Goal: Information Seeking & Learning: Learn about a topic

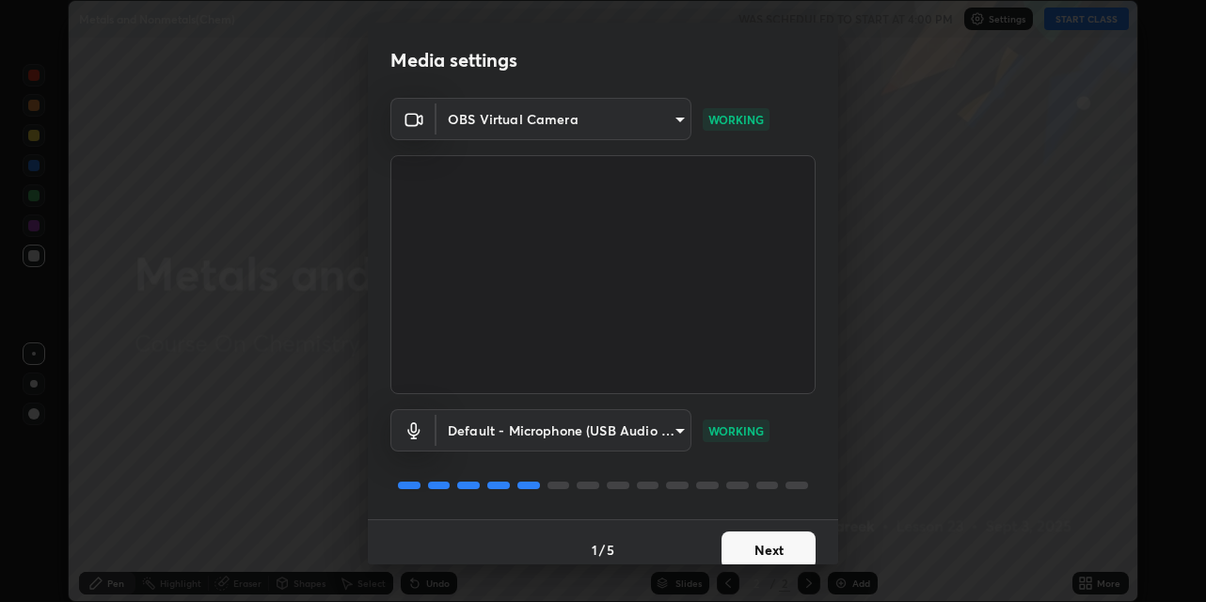
scroll to position [15, 0]
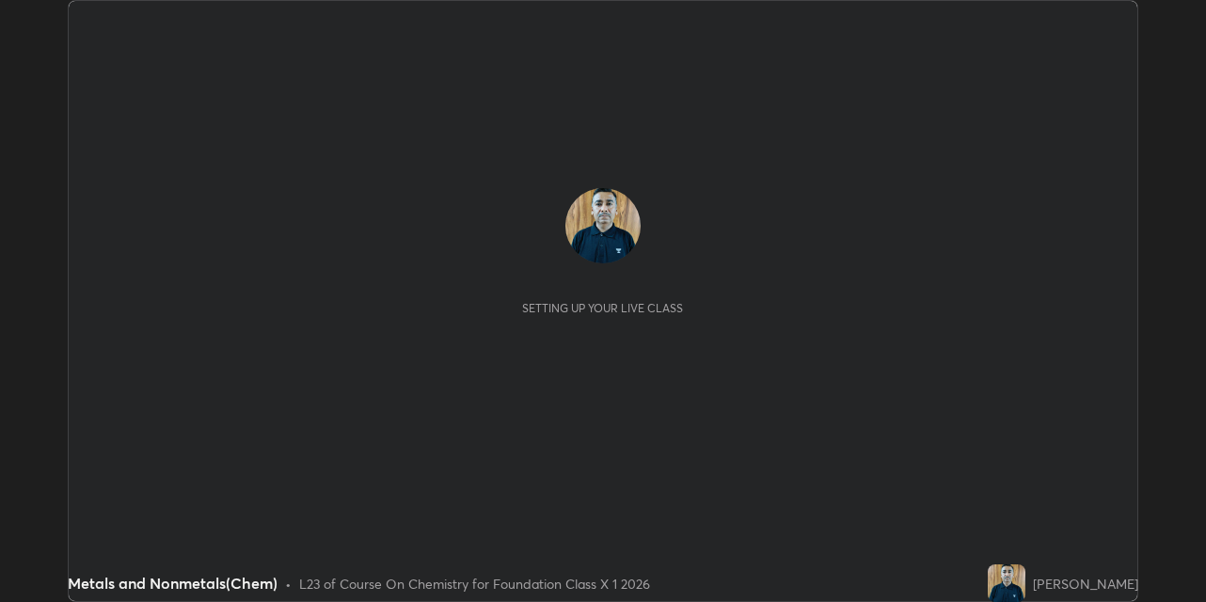
scroll to position [602, 1205]
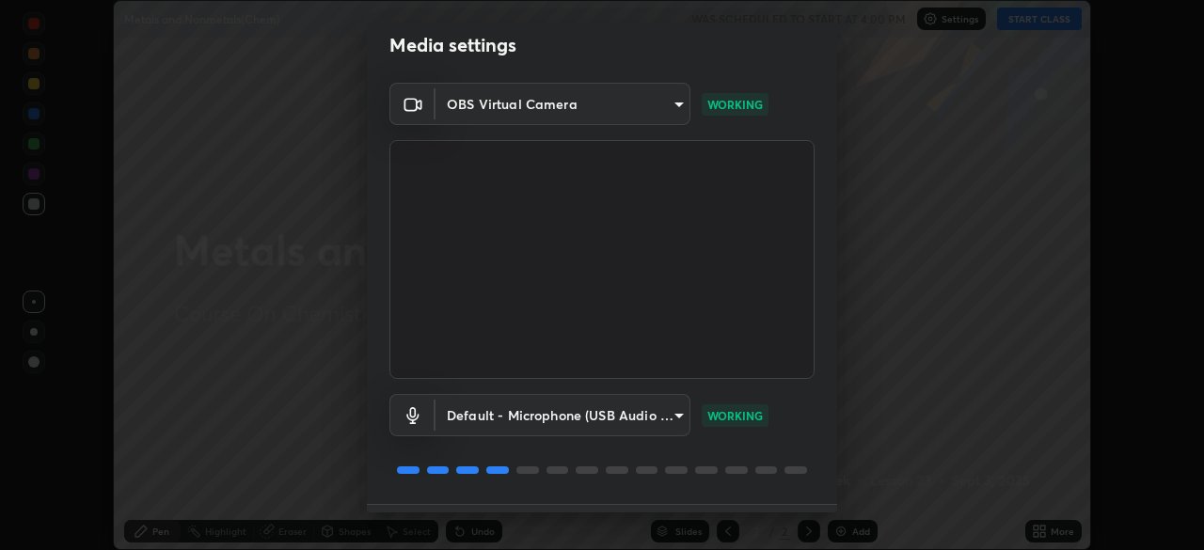
scroll to position [67, 0]
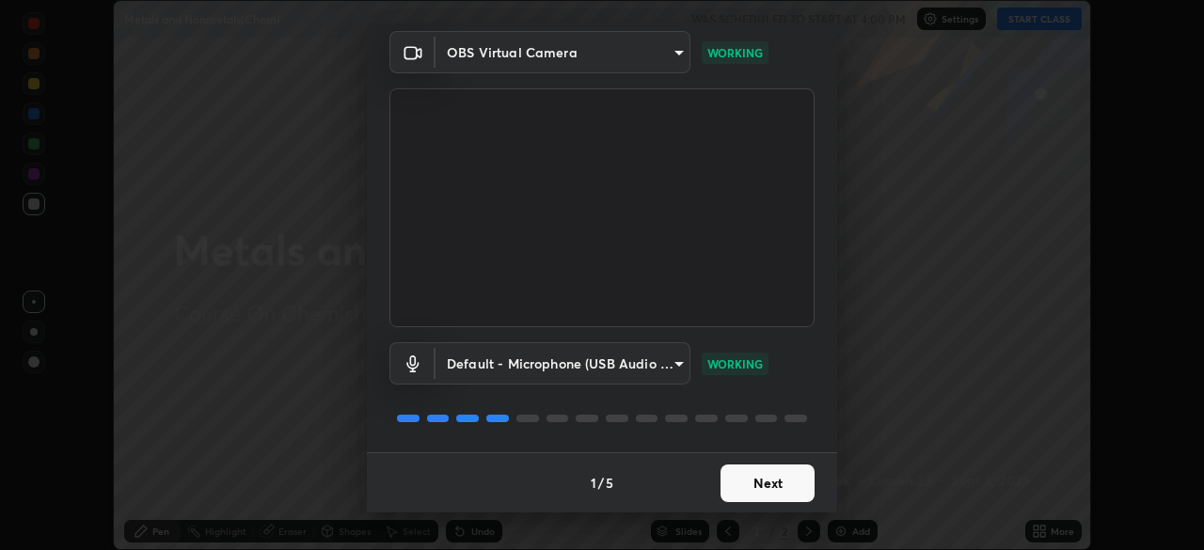
click at [762, 489] on button "Next" at bounding box center [768, 484] width 94 height 38
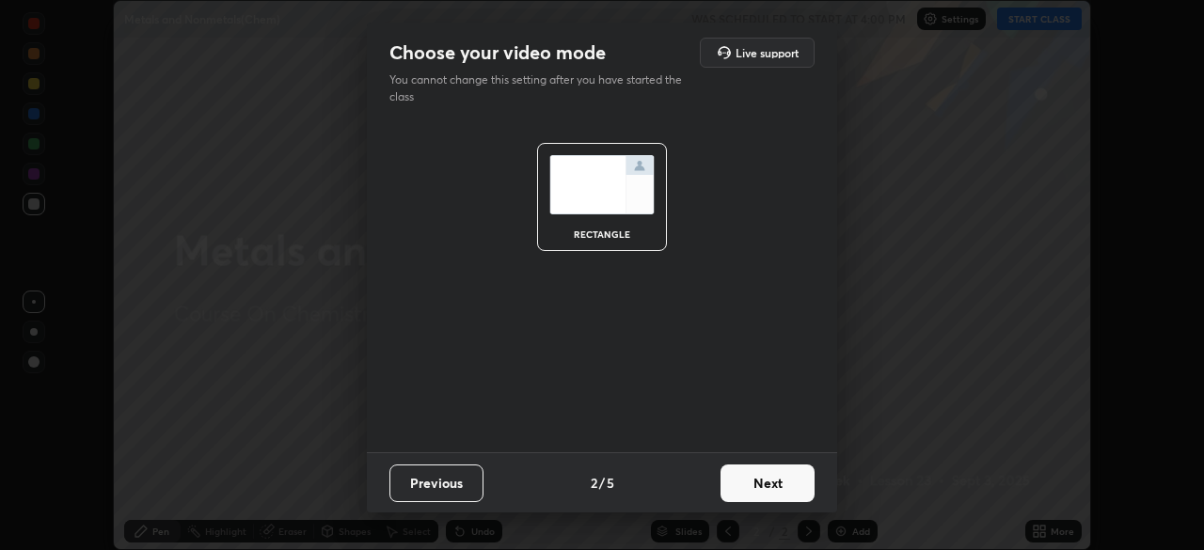
scroll to position [0, 0]
click at [765, 486] on button "Next" at bounding box center [768, 484] width 94 height 38
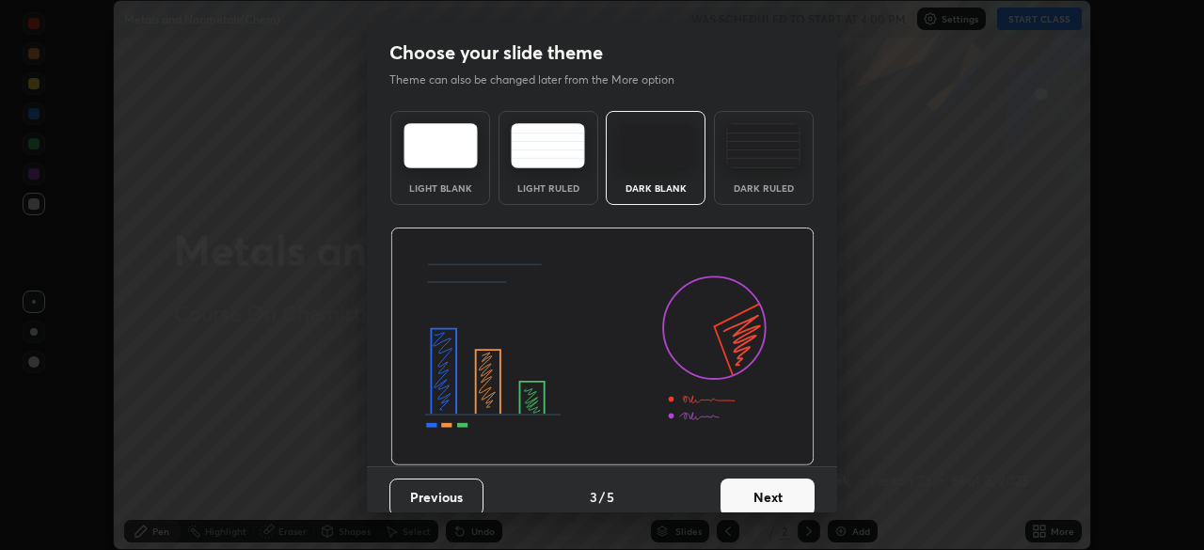
click at [767, 495] on button "Next" at bounding box center [768, 498] width 94 height 38
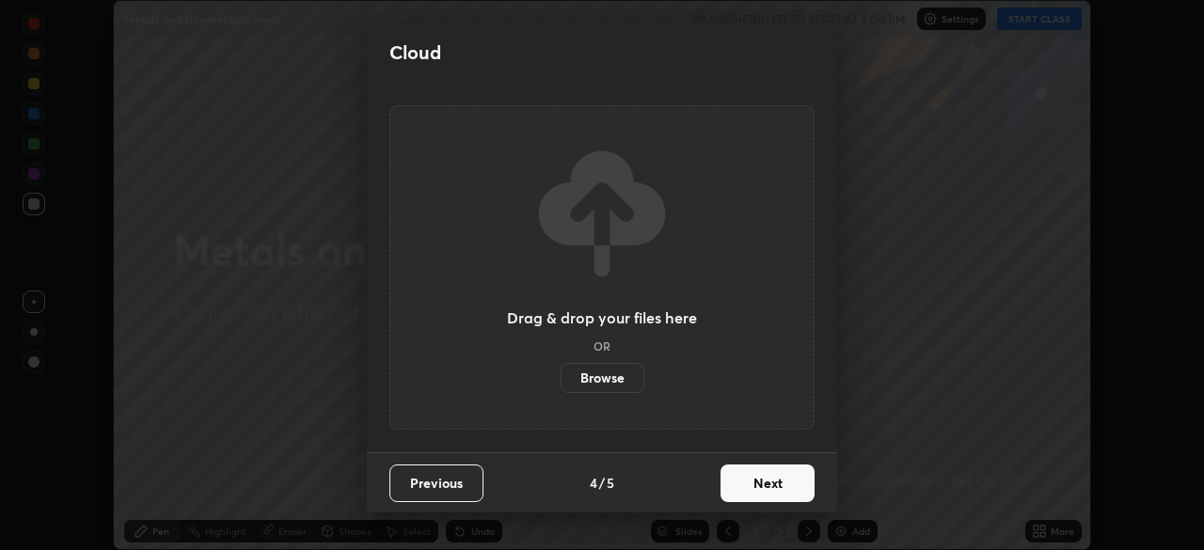
click at [767, 489] on button "Next" at bounding box center [768, 484] width 94 height 38
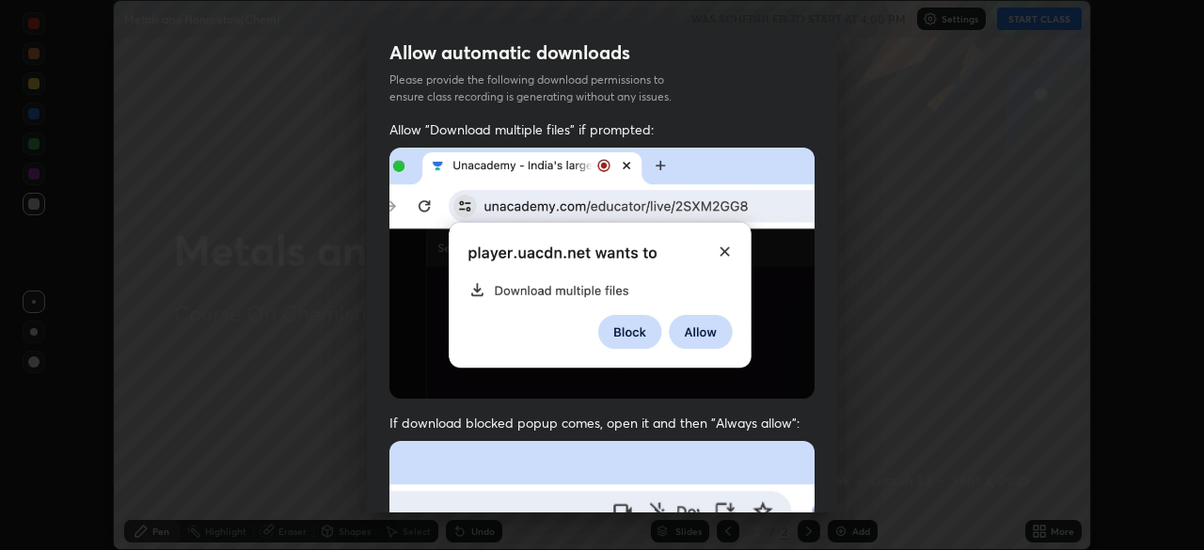
scroll to position [408, 0]
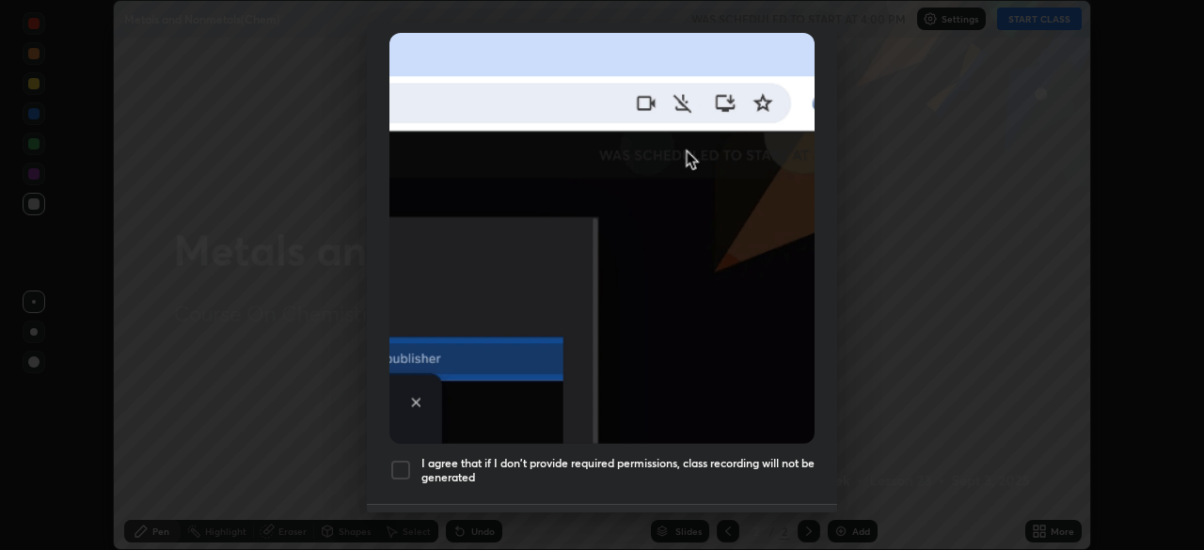
click at [402, 462] on div at bounding box center [400, 470] width 23 height 23
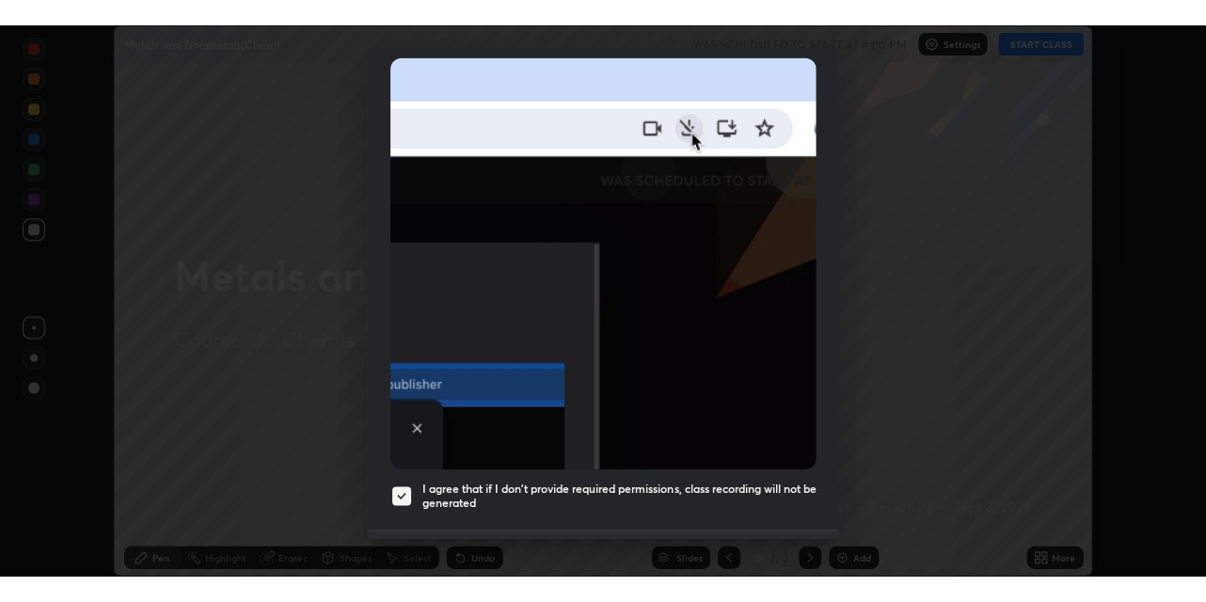
scroll to position [451, 0]
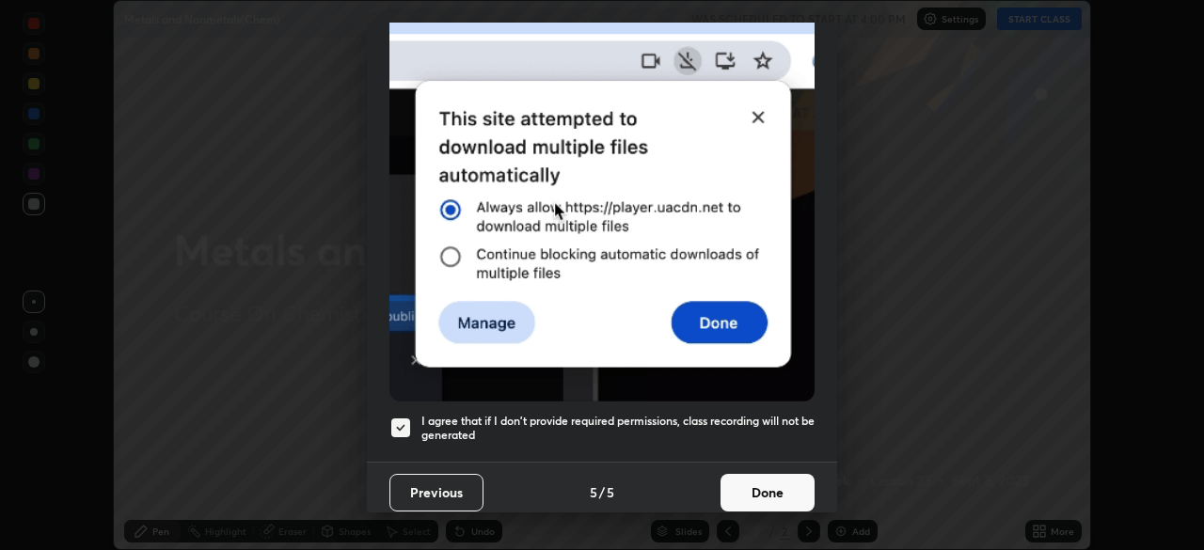
click at [761, 489] on button "Done" at bounding box center [768, 493] width 94 height 38
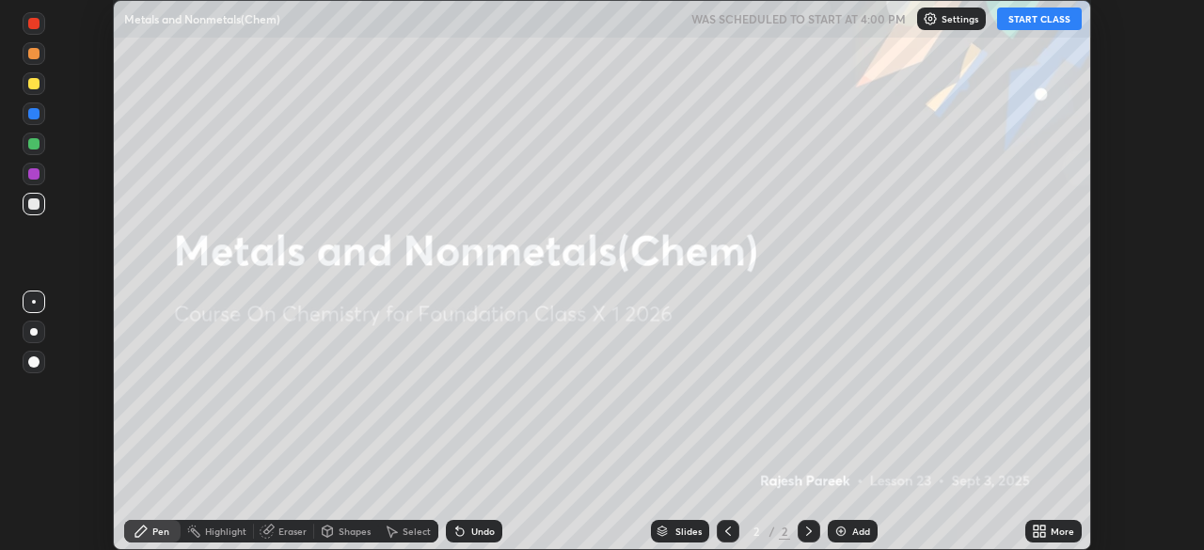
click at [1048, 20] on button "START CLASS" at bounding box center [1039, 19] width 85 height 23
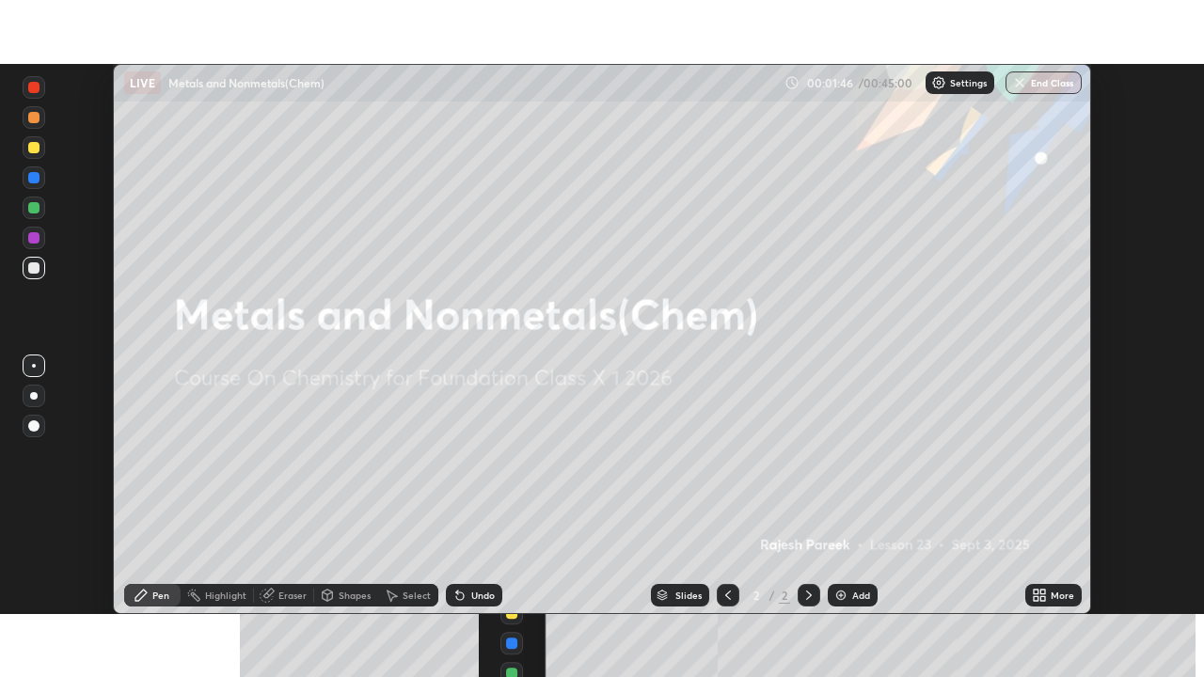
scroll to position [93523, 92869]
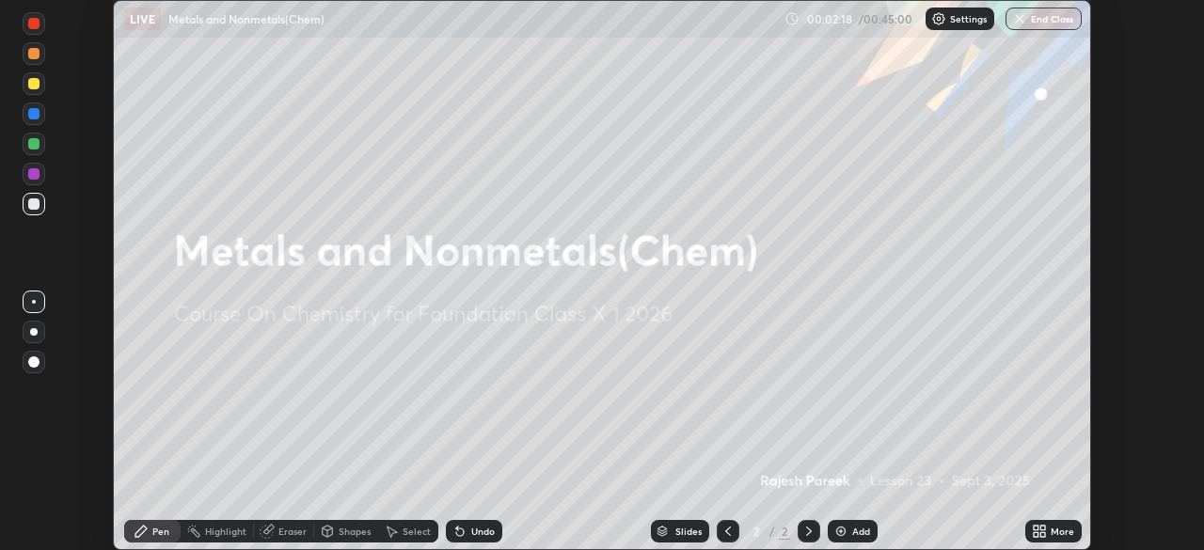
click at [848, 532] on div "Add" at bounding box center [853, 531] width 50 height 23
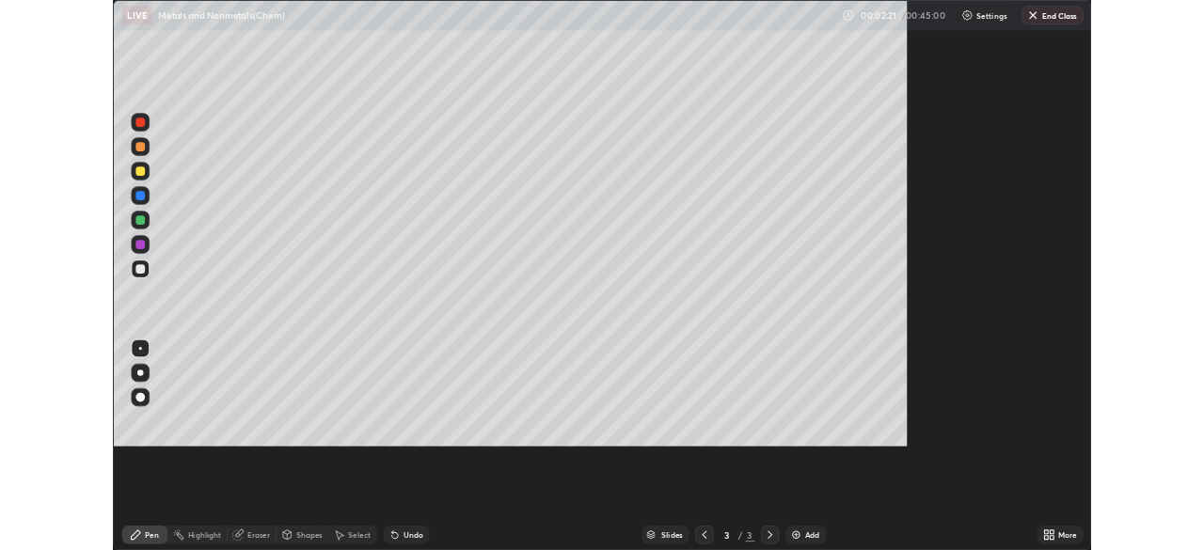
scroll to position [677, 1204]
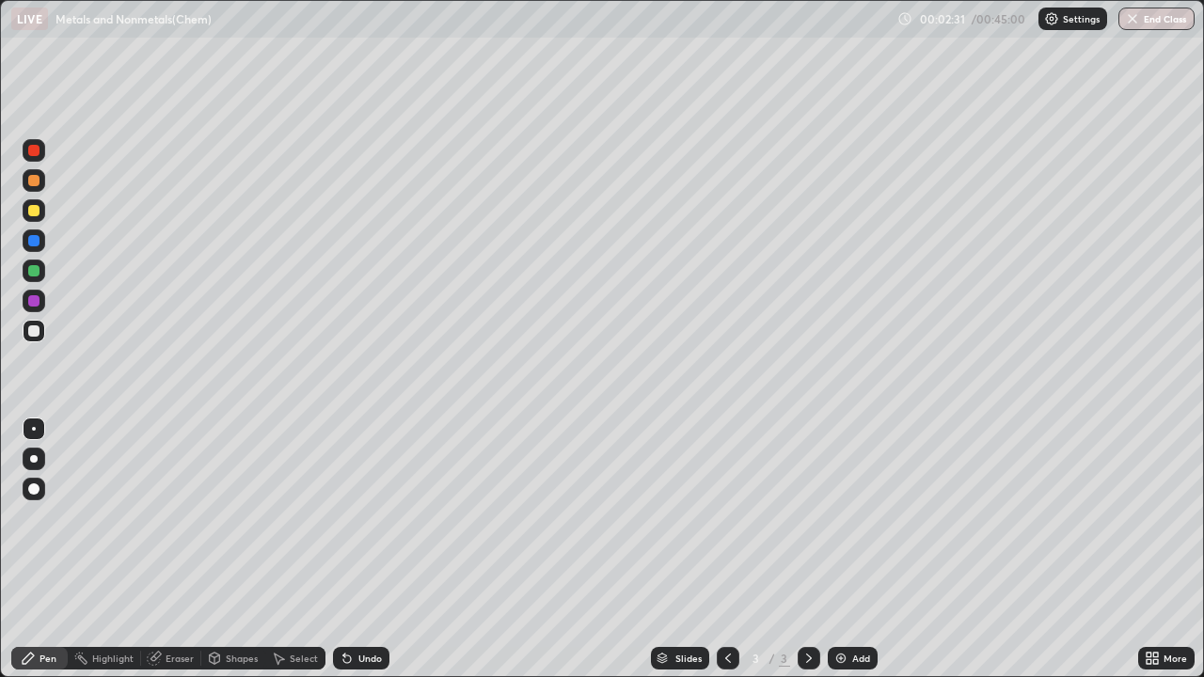
click at [34, 459] on div at bounding box center [34, 459] width 8 height 8
click at [32, 184] on div at bounding box center [33, 180] width 11 height 11
click at [1161, 601] on div "More" at bounding box center [1166, 658] width 56 height 23
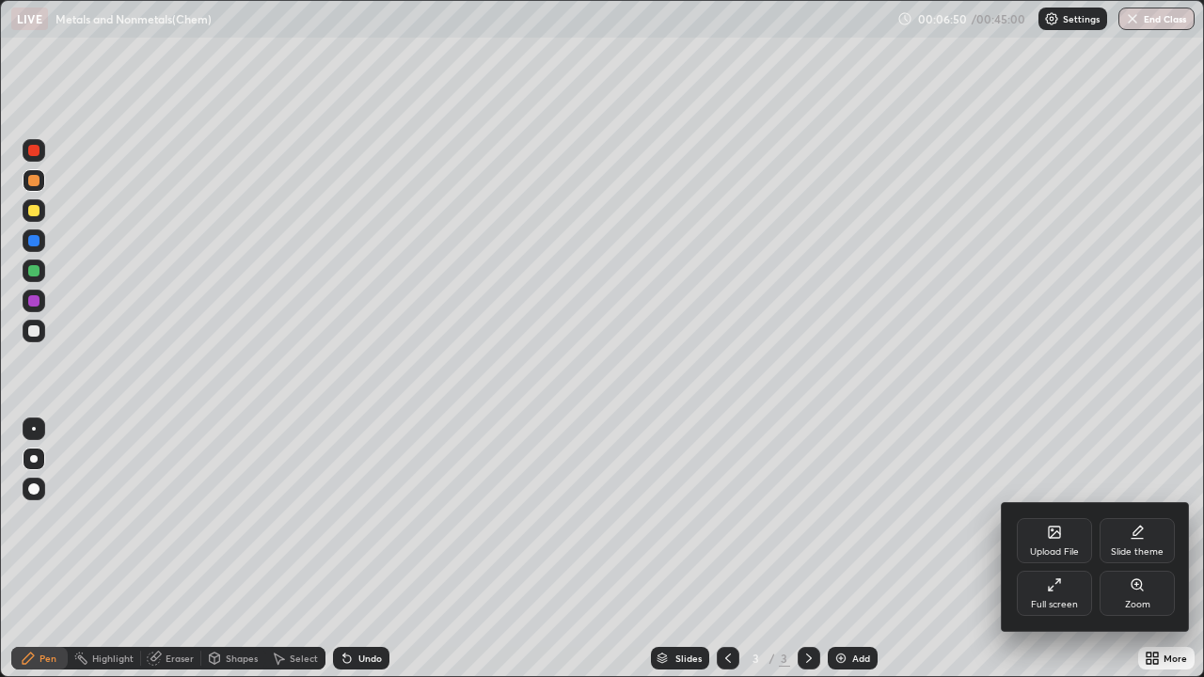
click at [1058, 534] on icon at bounding box center [1054, 532] width 11 height 11
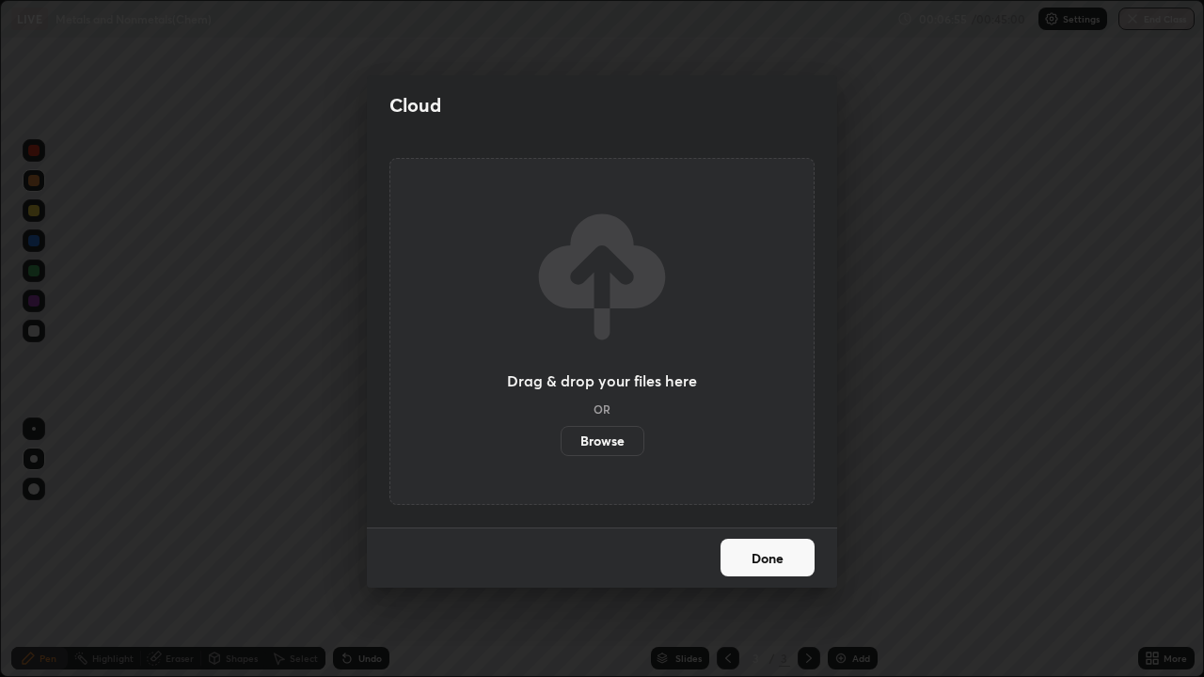
click at [586, 345] on icon at bounding box center [602, 276] width 141 height 141
click at [606, 442] on label "Browse" at bounding box center [603, 441] width 84 height 30
click at [561, 442] on input "Browse" at bounding box center [561, 441] width 0 height 30
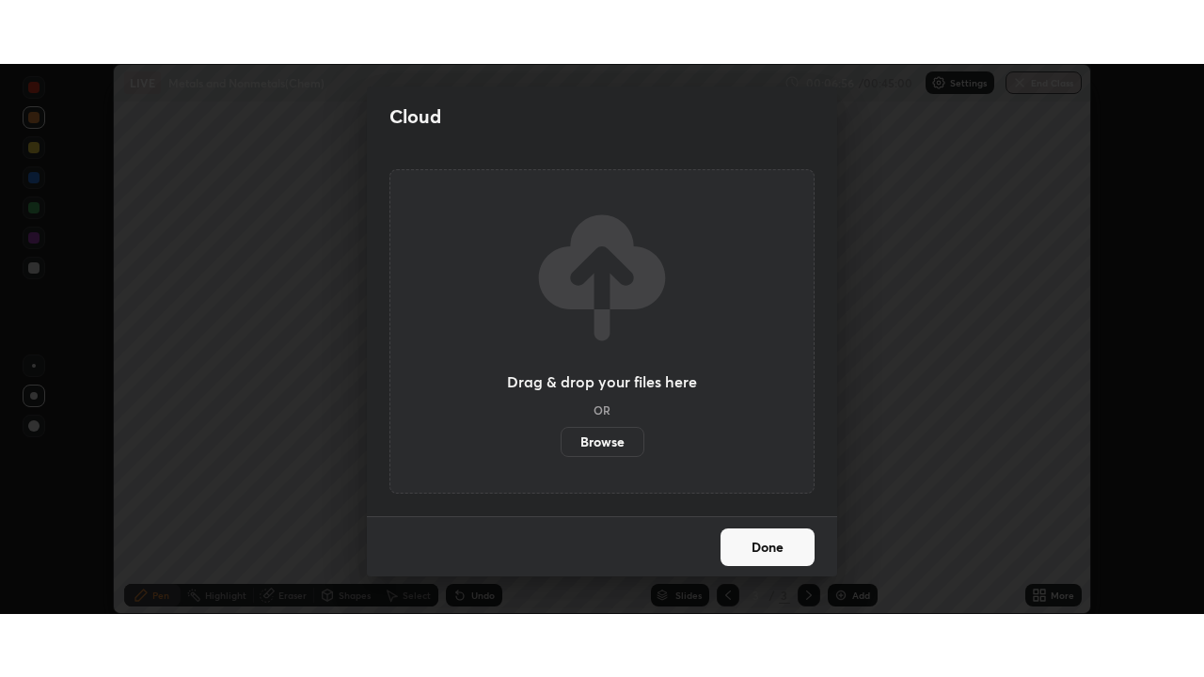
scroll to position [93523, 92869]
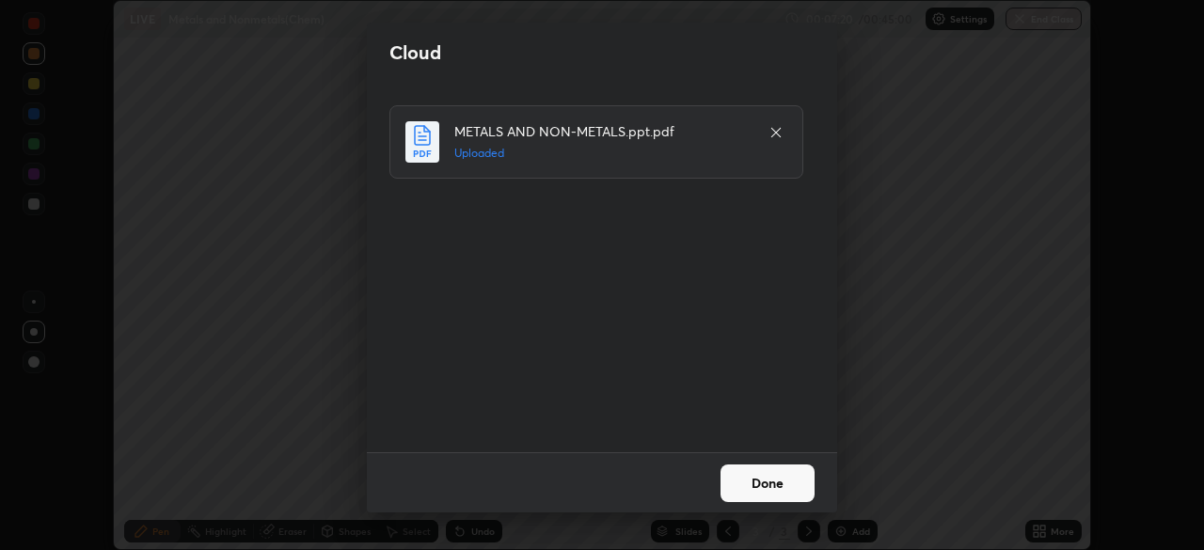
click at [779, 482] on button "Done" at bounding box center [768, 484] width 94 height 38
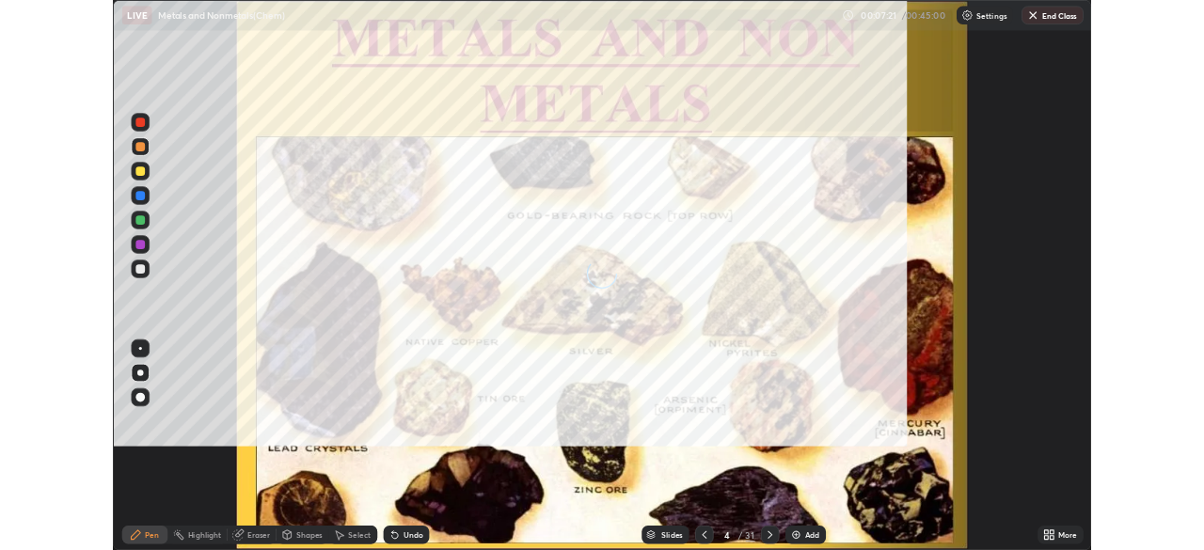
scroll to position [677, 1204]
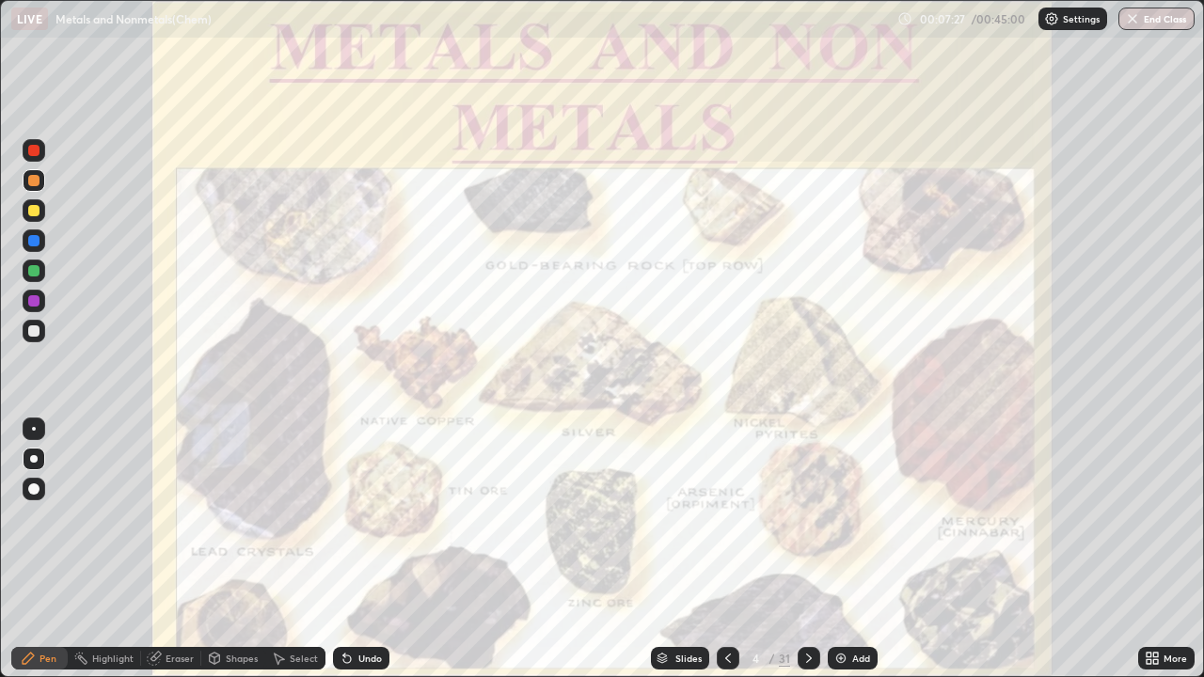
click at [809, 601] on icon at bounding box center [809, 658] width 15 height 15
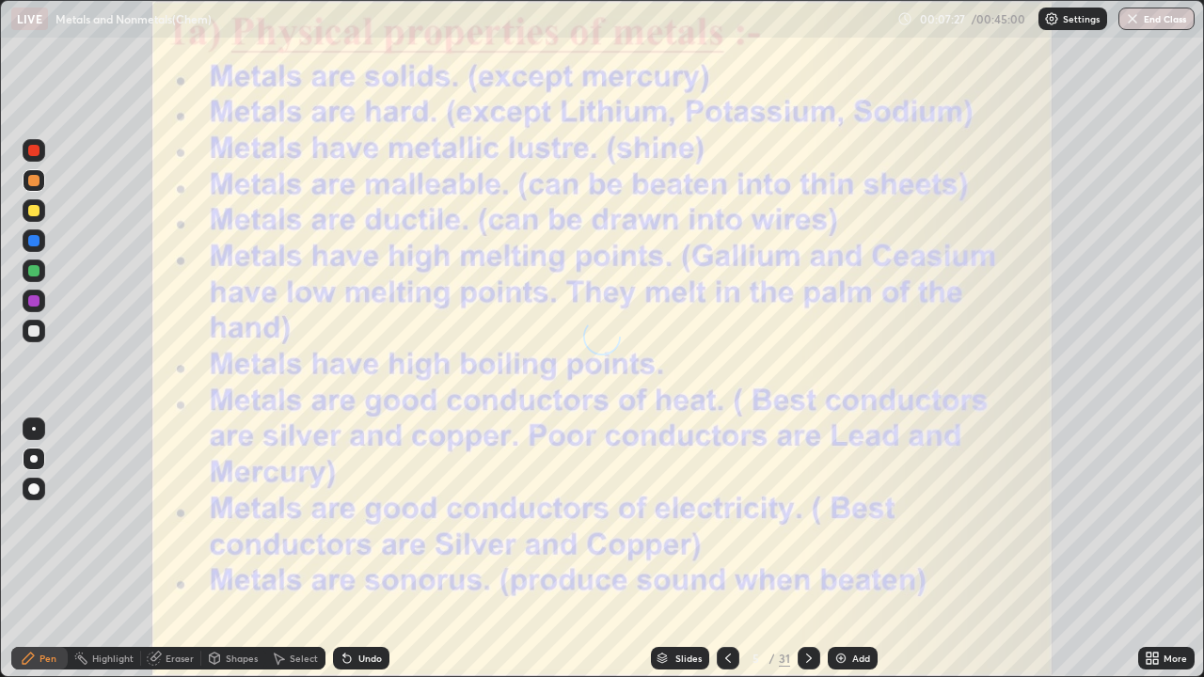
click at [808, 601] on icon at bounding box center [809, 658] width 15 height 15
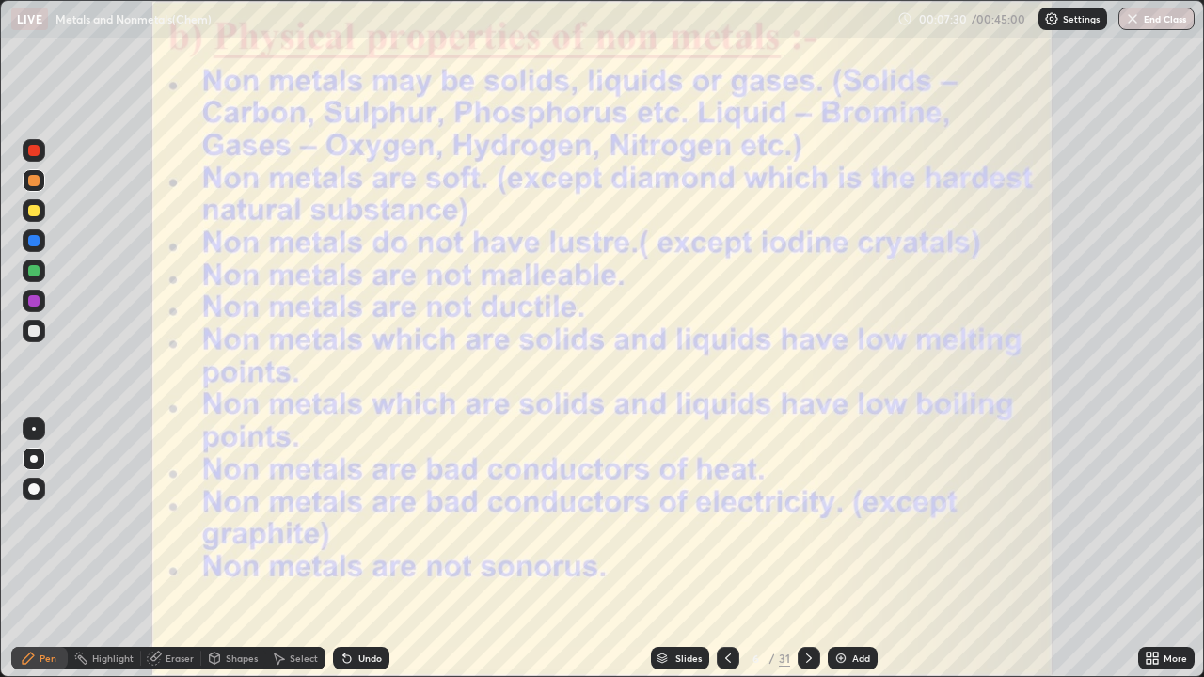
click at [806, 601] on icon at bounding box center [809, 658] width 15 height 15
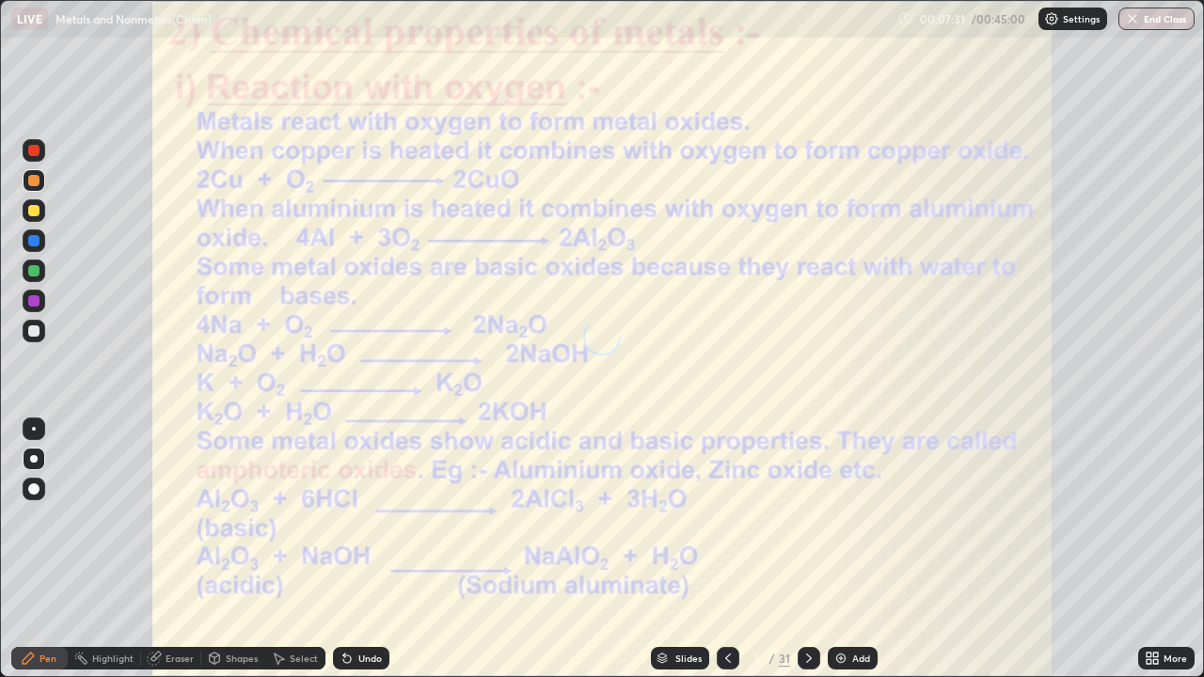
click at [806, 601] on icon at bounding box center [809, 658] width 15 height 15
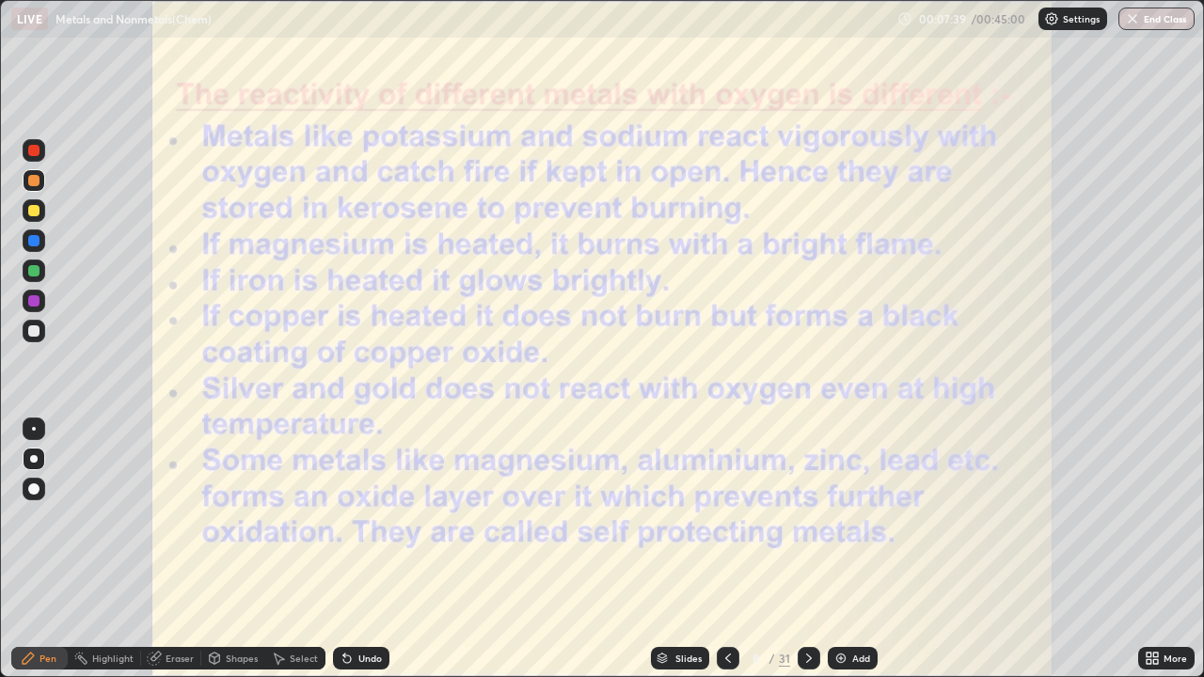
click at [810, 601] on icon at bounding box center [809, 658] width 15 height 15
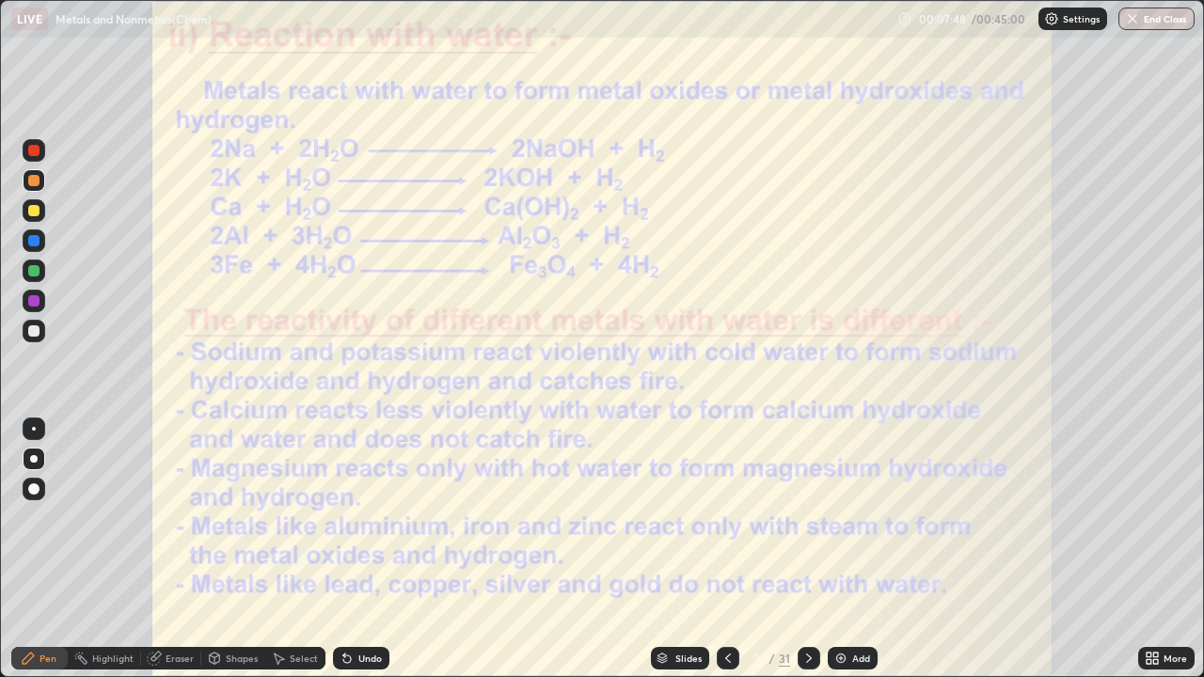
click at [726, 601] on icon at bounding box center [728, 658] width 15 height 15
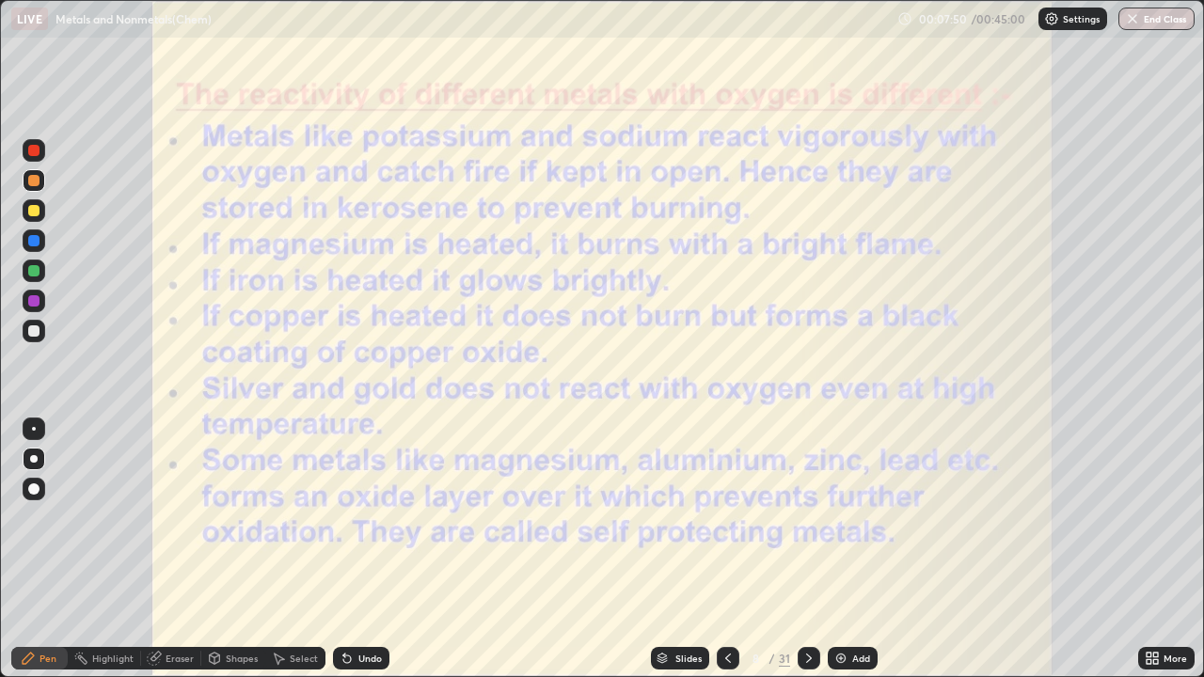
click at [804, 601] on icon at bounding box center [809, 658] width 15 height 15
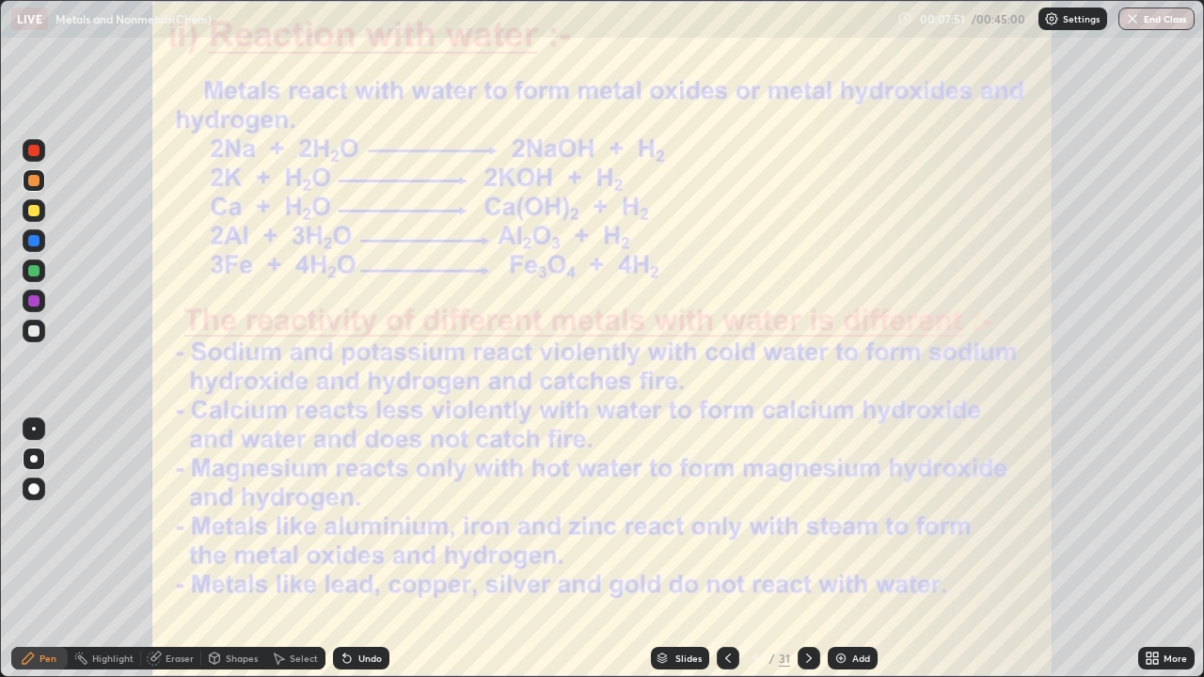
click at [807, 601] on icon at bounding box center [809, 658] width 15 height 15
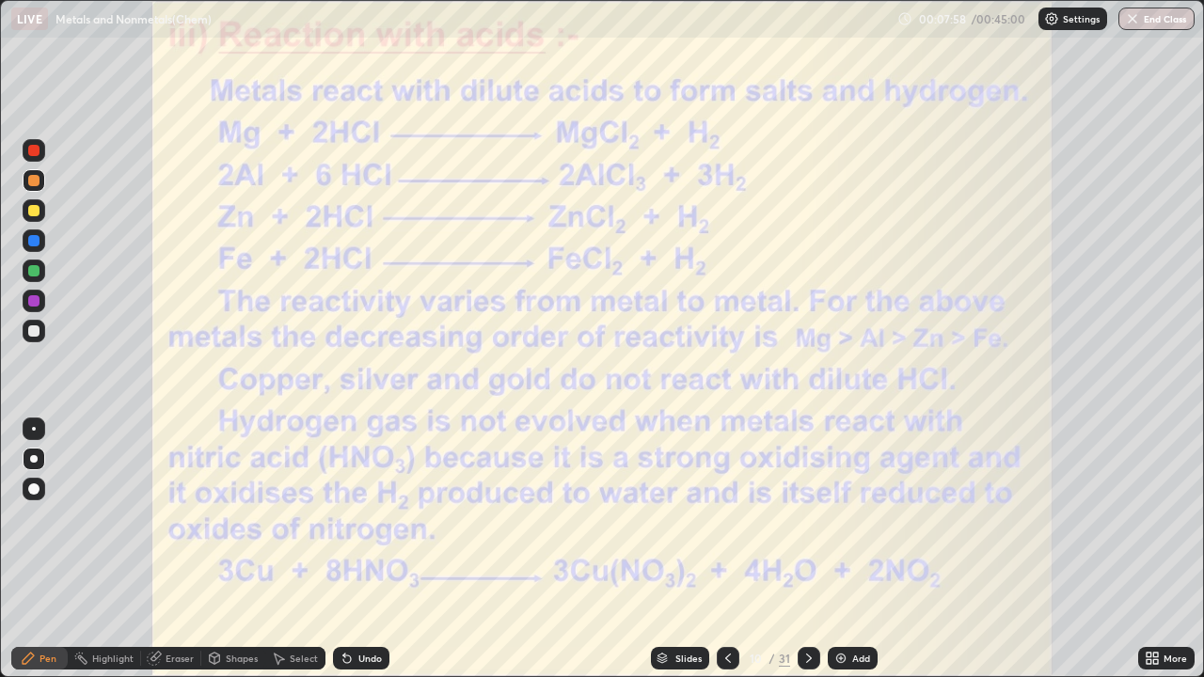
click at [810, 601] on icon at bounding box center [809, 658] width 6 height 9
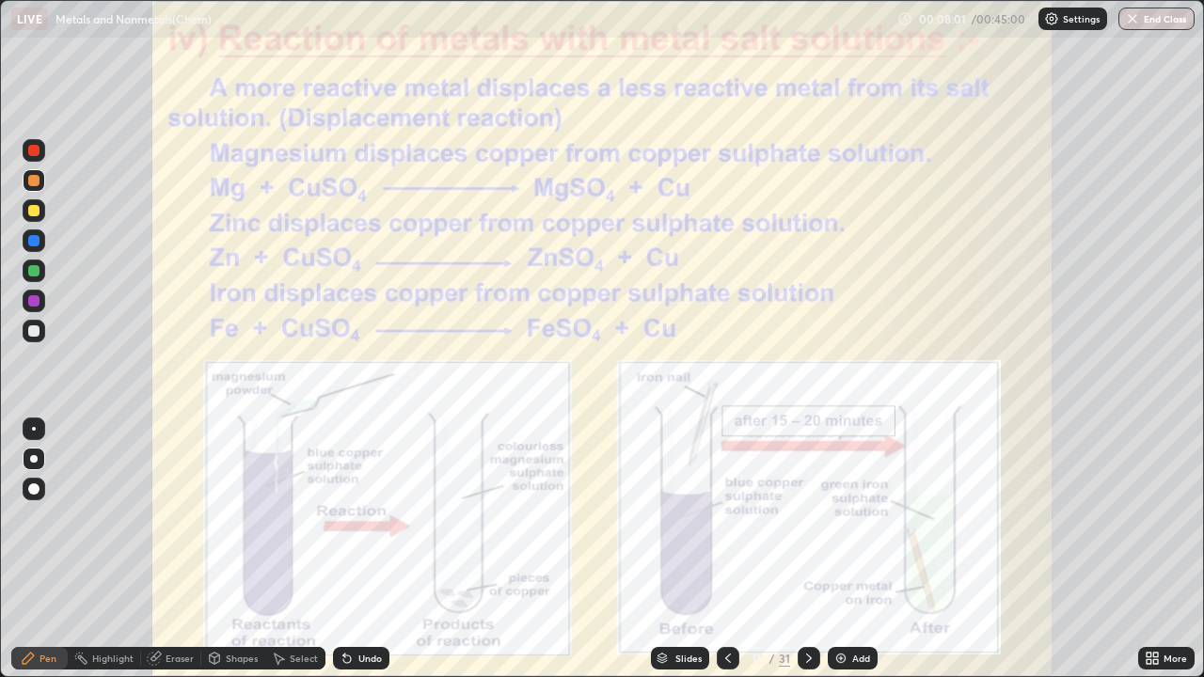
click at [807, 601] on icon at bounding box center [809, 658] width 15 height 15
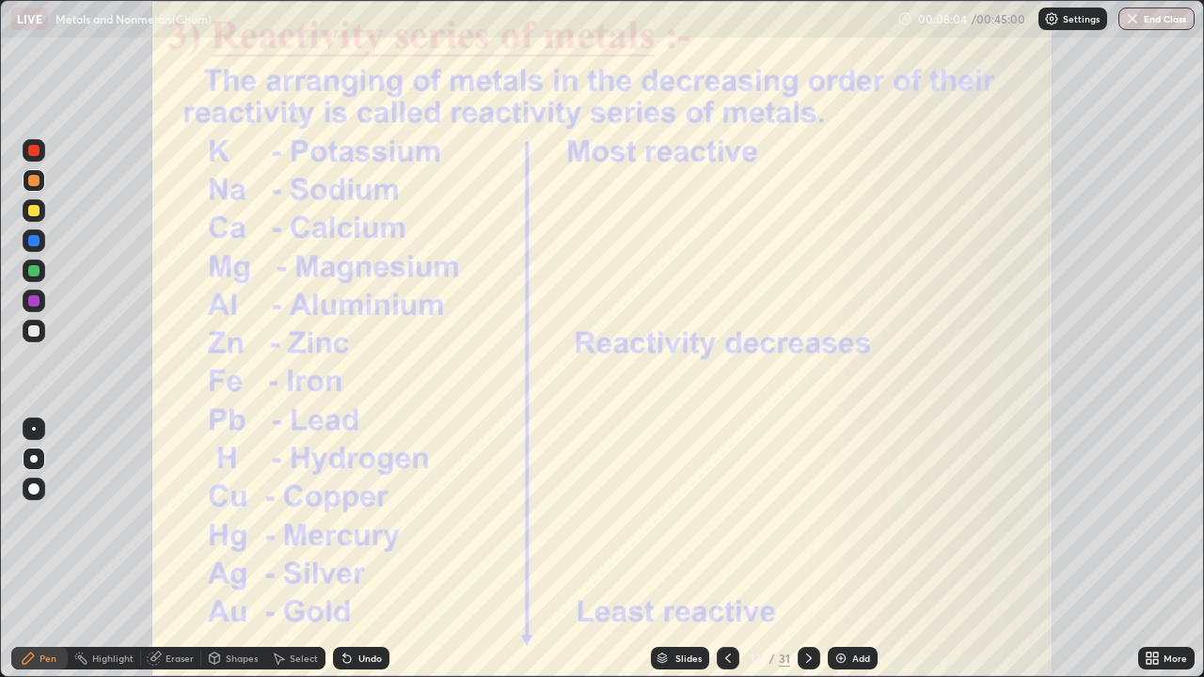
click at [809, 601] on icon at bounding box center [809, 658] width 15 height 15
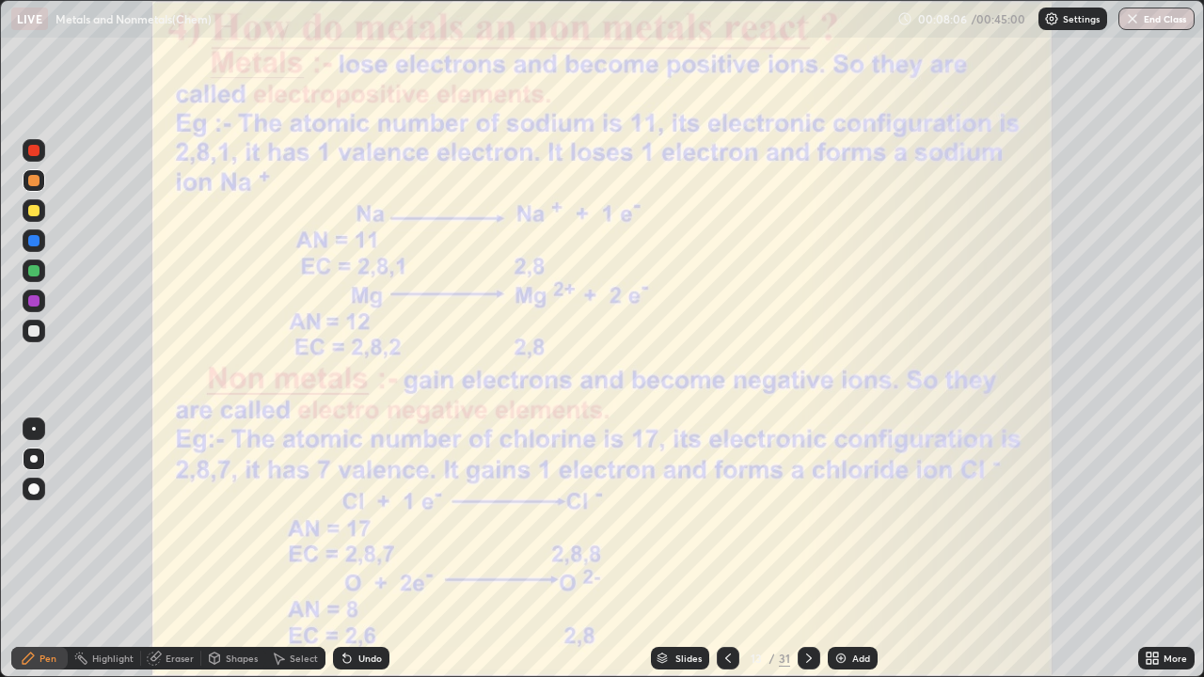
click at [805, 601] on icon at bounding box center [809, 658] width 15 height 15
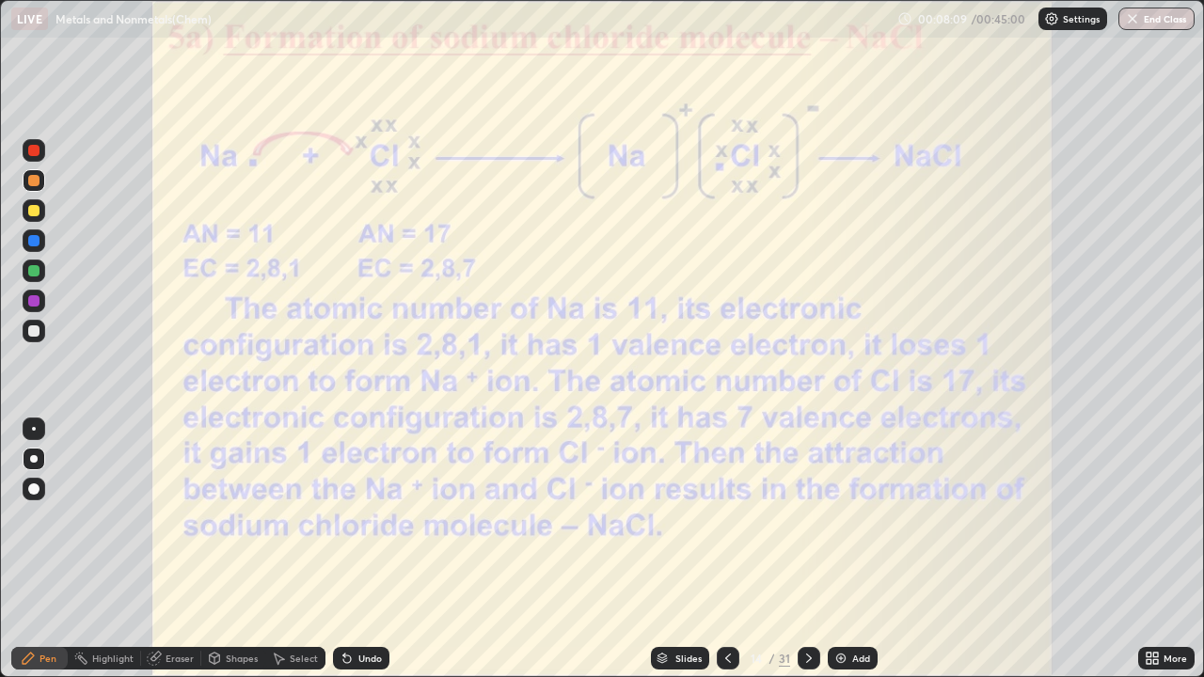
click at [807, 601] on icon at bounding box center [809, 658] width 6 height 9
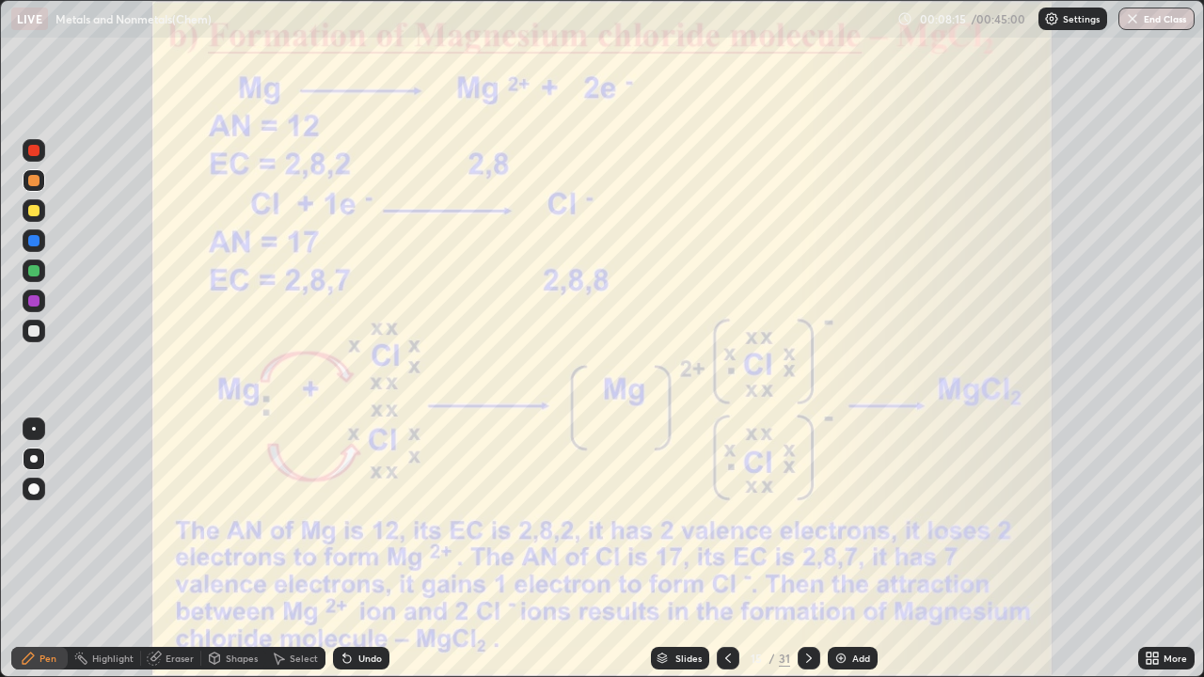
click at [806, 601] on icon at bounding box center [809, 658] width 15 height 15
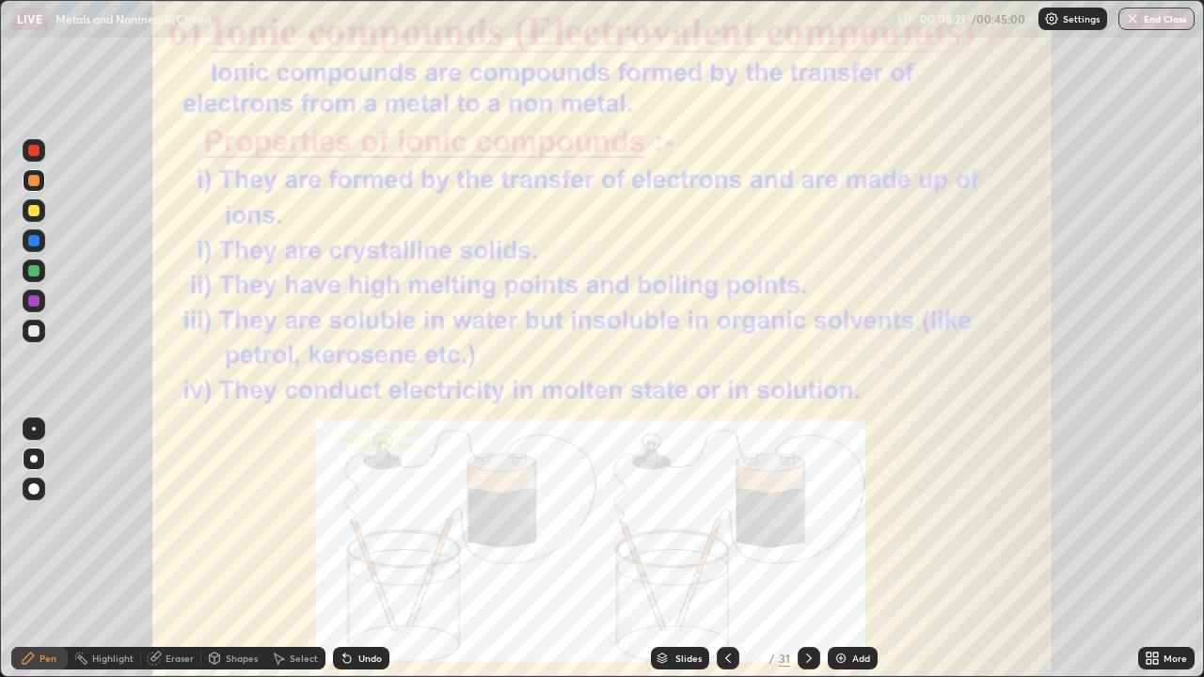
click at [808, 601] on icon at bounding box center [809, 658] width 15 height 15
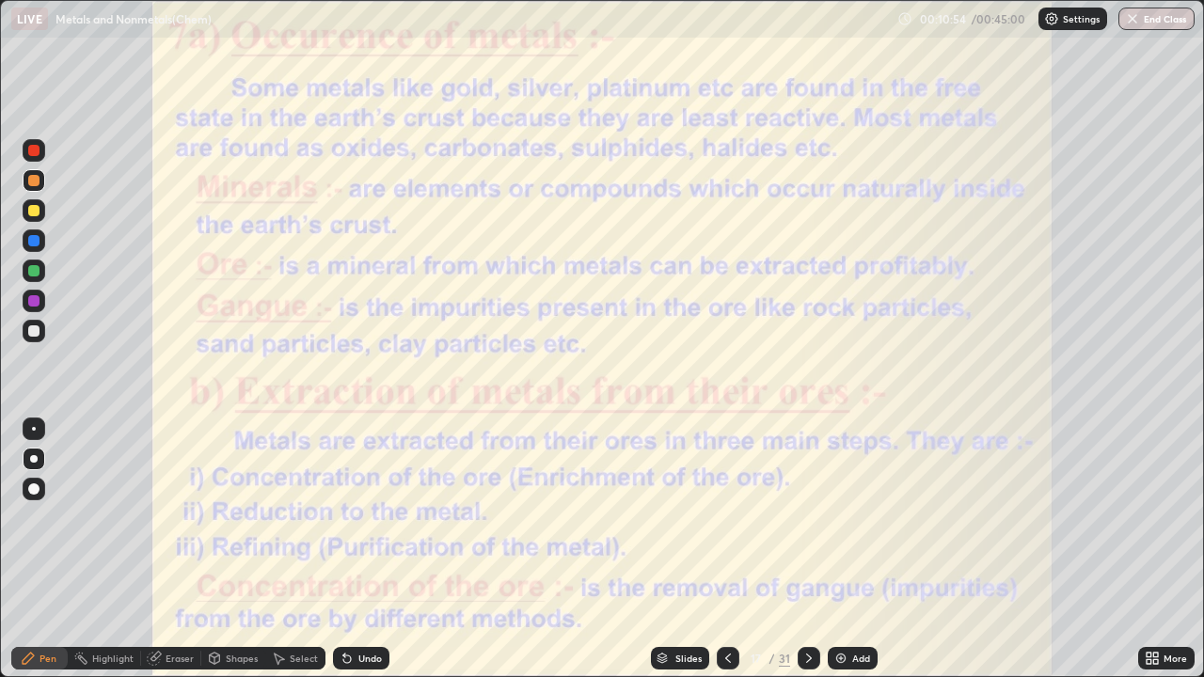
click at [33, 240] on div at bounding box center [33, 240] width 11 height 11
click at [807, 601] on icon at bounding box center [809, 658] width 15 height 15
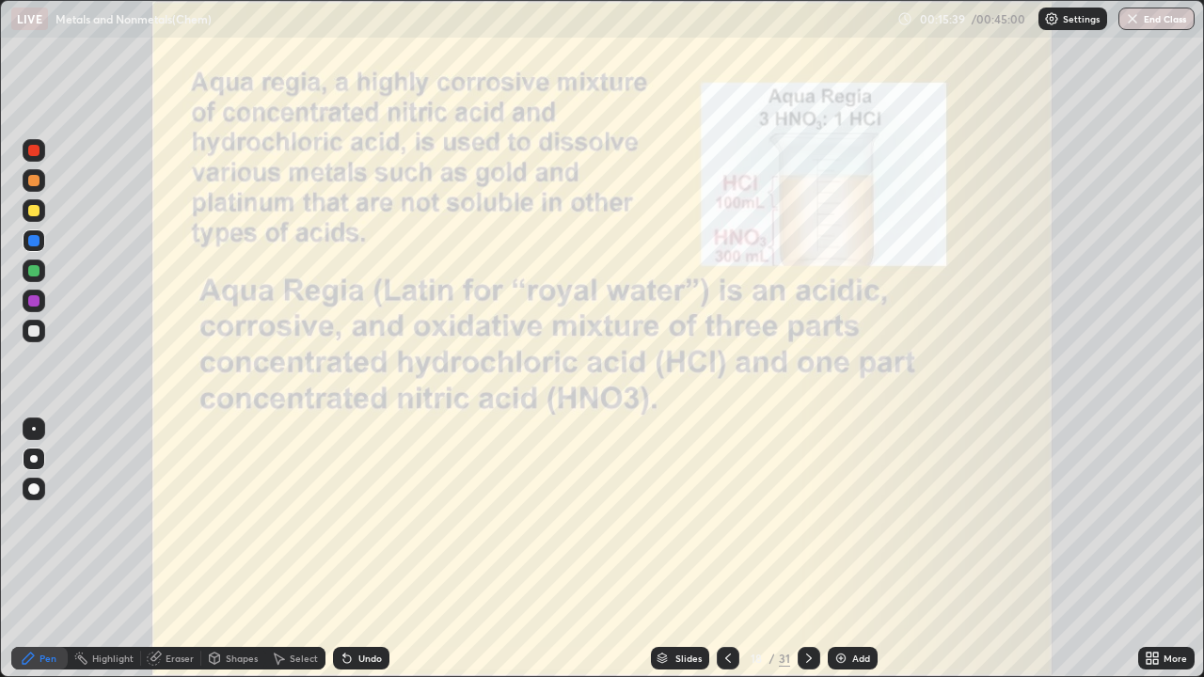
click at [809, 601] on icon at bounding box center [809, 658] width 15 height 15
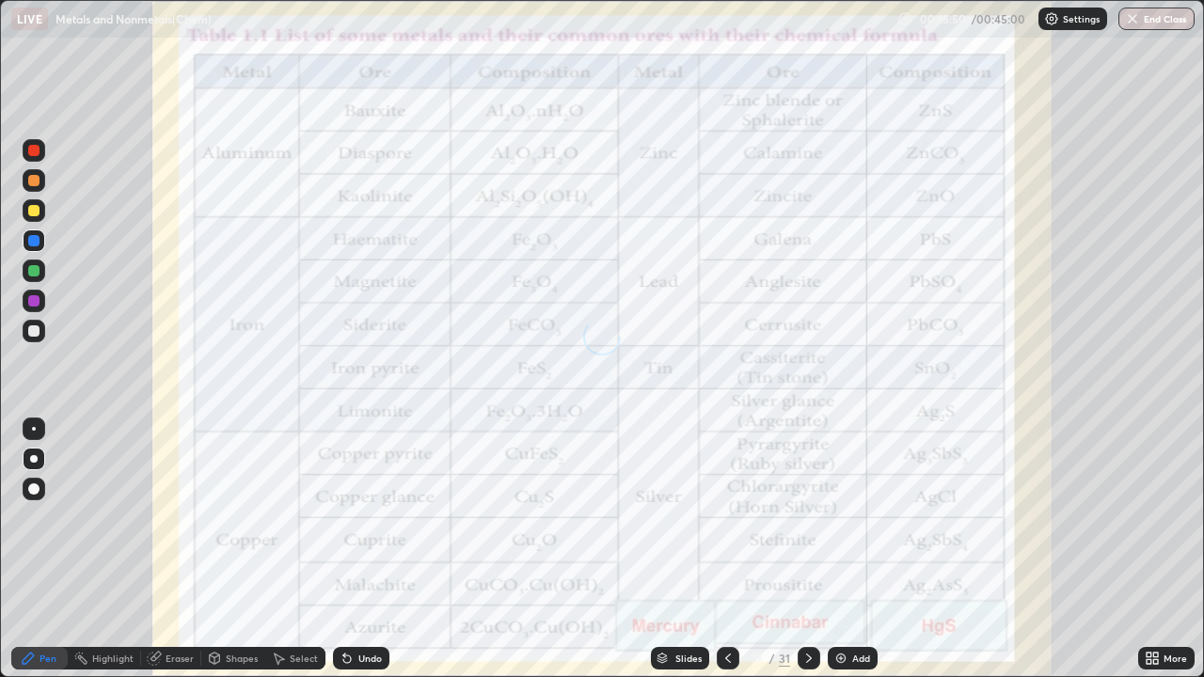
click at [726, 601] on icon at bounding box center [728, 658] width 15 height 15
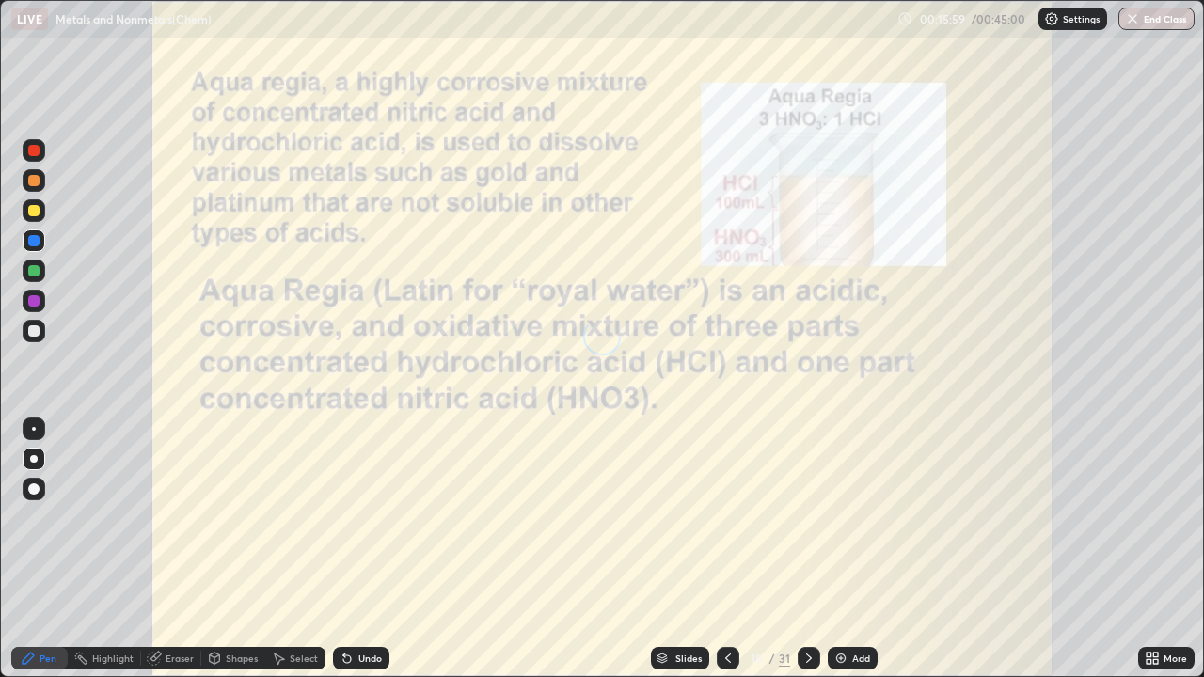
click at [726, 601] on icon at bounding box center [728, 658] width 15 height 15
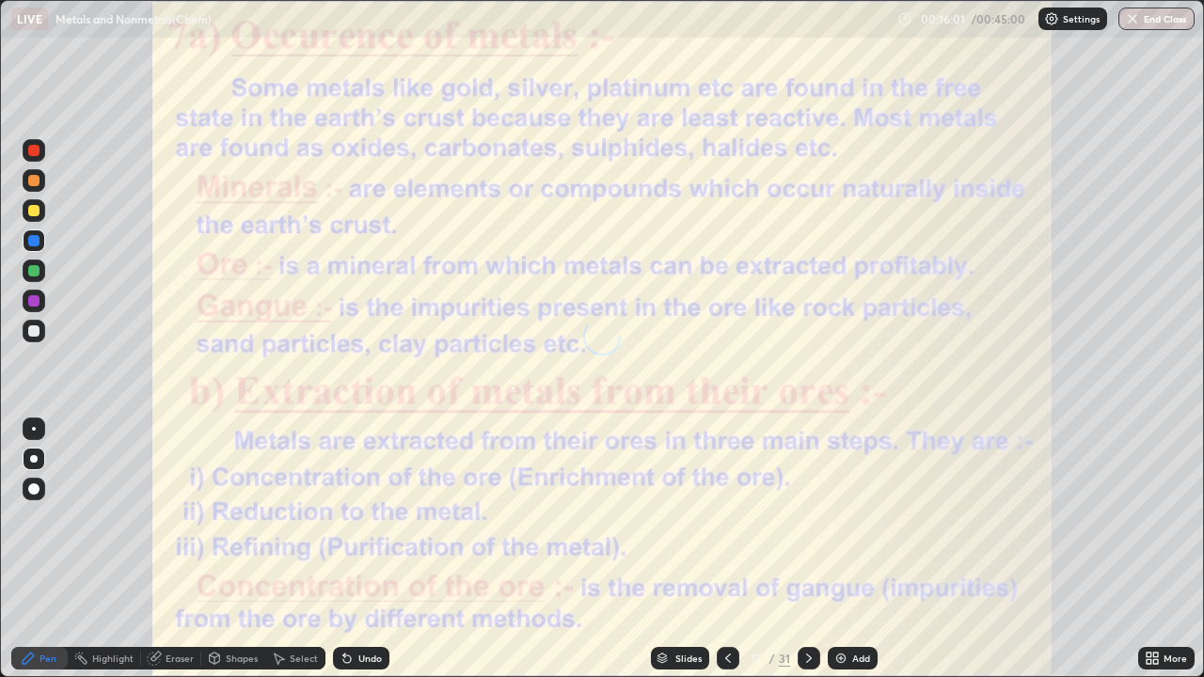
click at [727, 601] on icon at bounding box center [728, 658] width 6 height 9
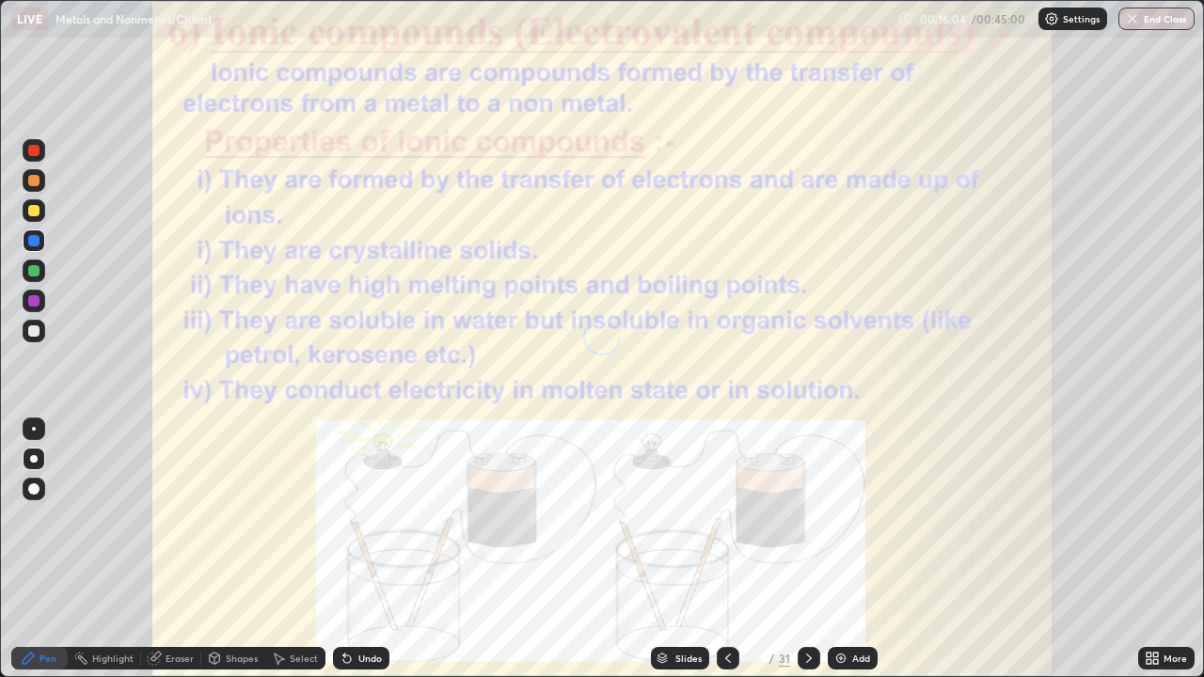
click at [809, 601] on icon at bounding box center [809, 658] width 15 height 15
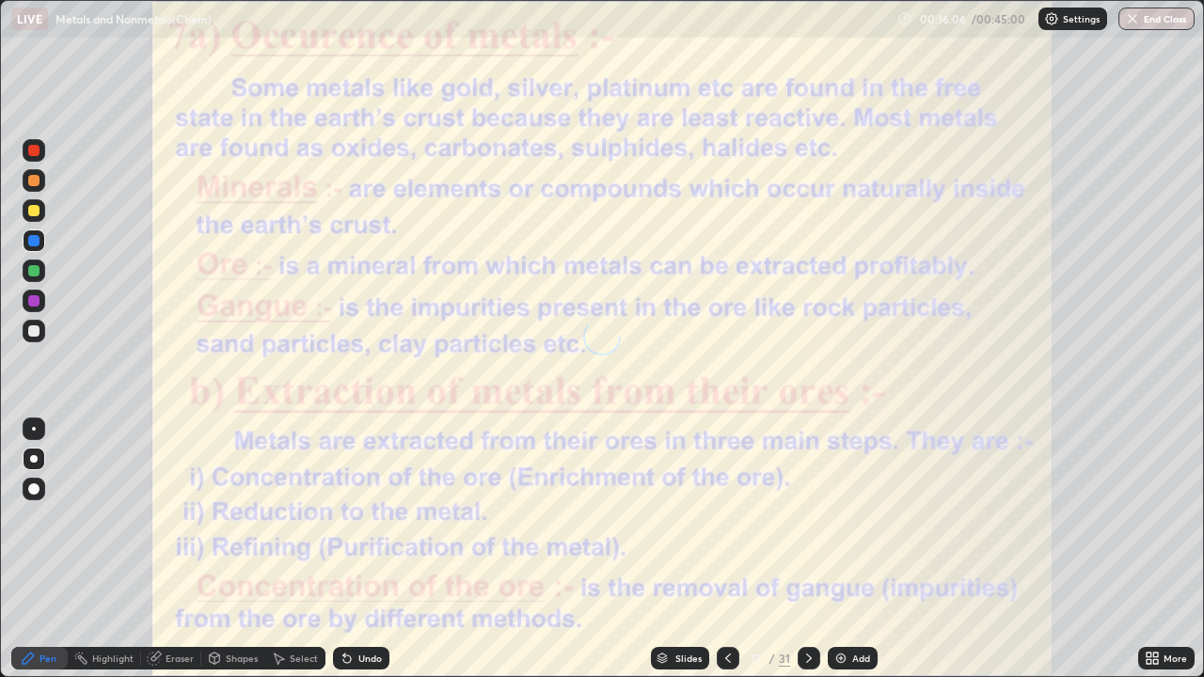
click at [728, 601] on icon at bounding box center [728, 658] width 15 height 15
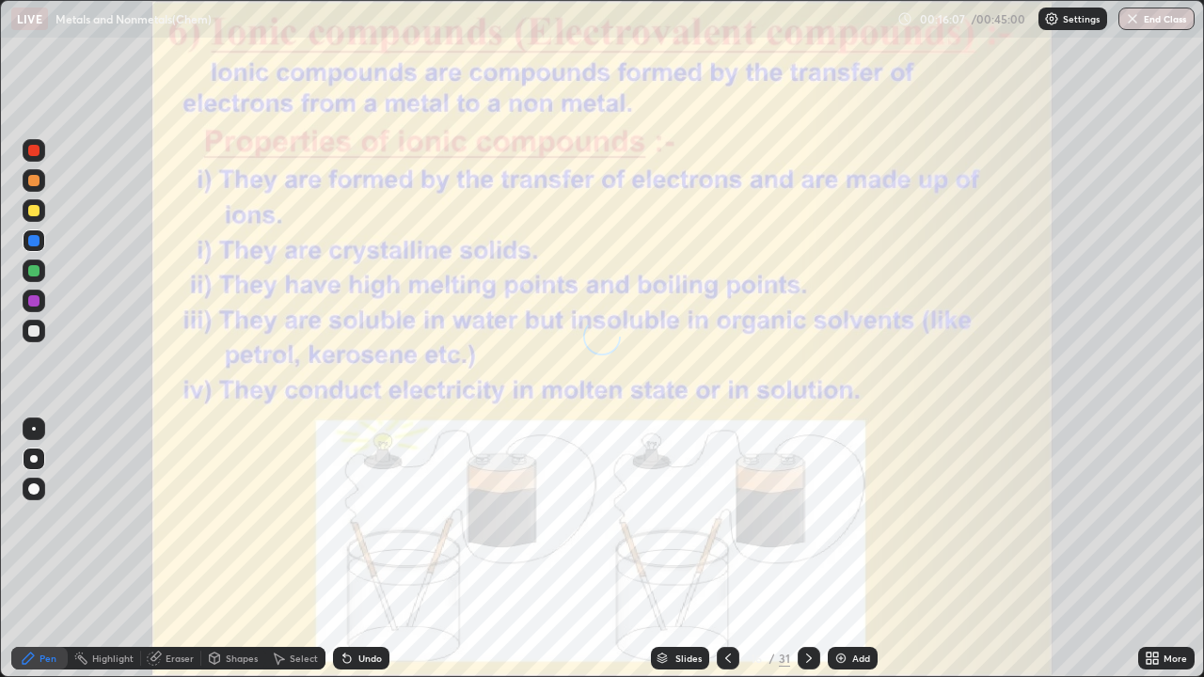
click at [727, 601] on icon at bounding box center [728, 658] width 15 height 15
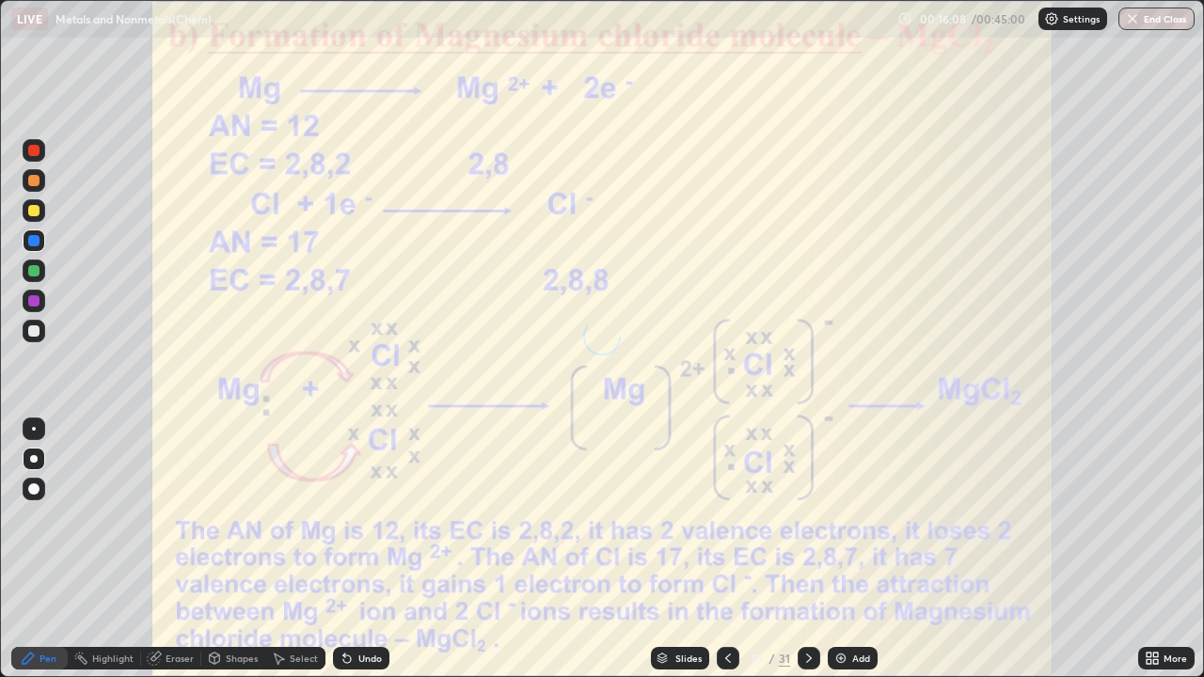
click at [727, 601] on icon at bounding box center [728, 658] width 15 height 15
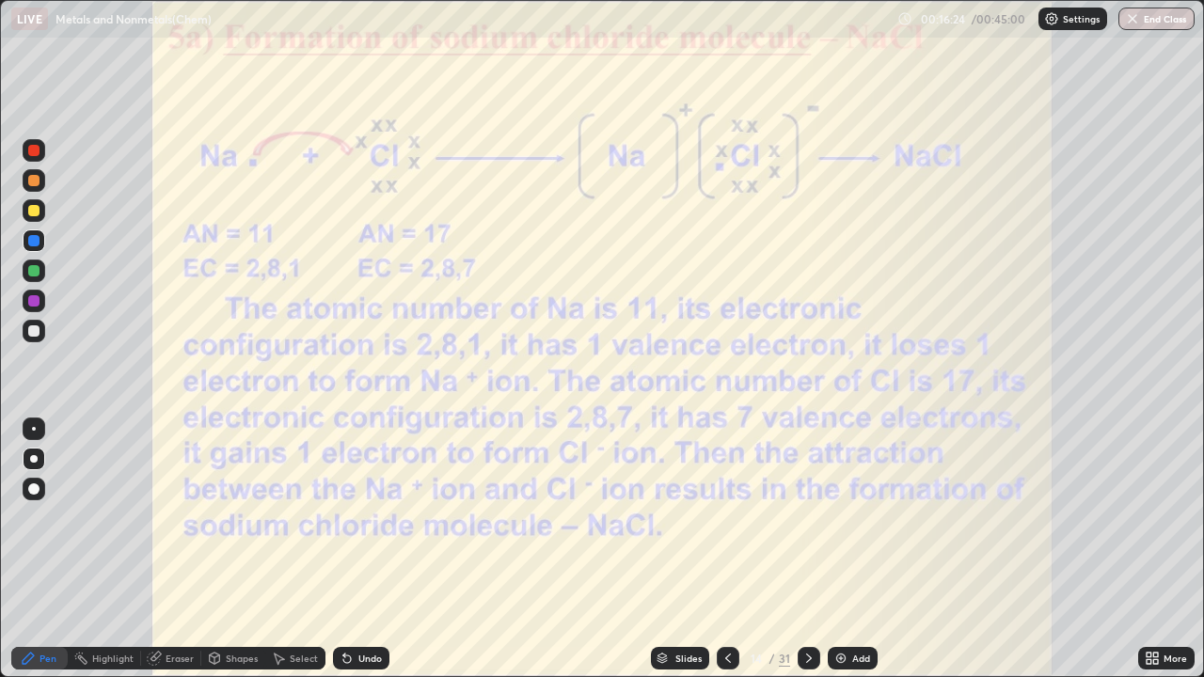
click at [807, 601] on icon at bounding box center [809, 658] width 15 height 15
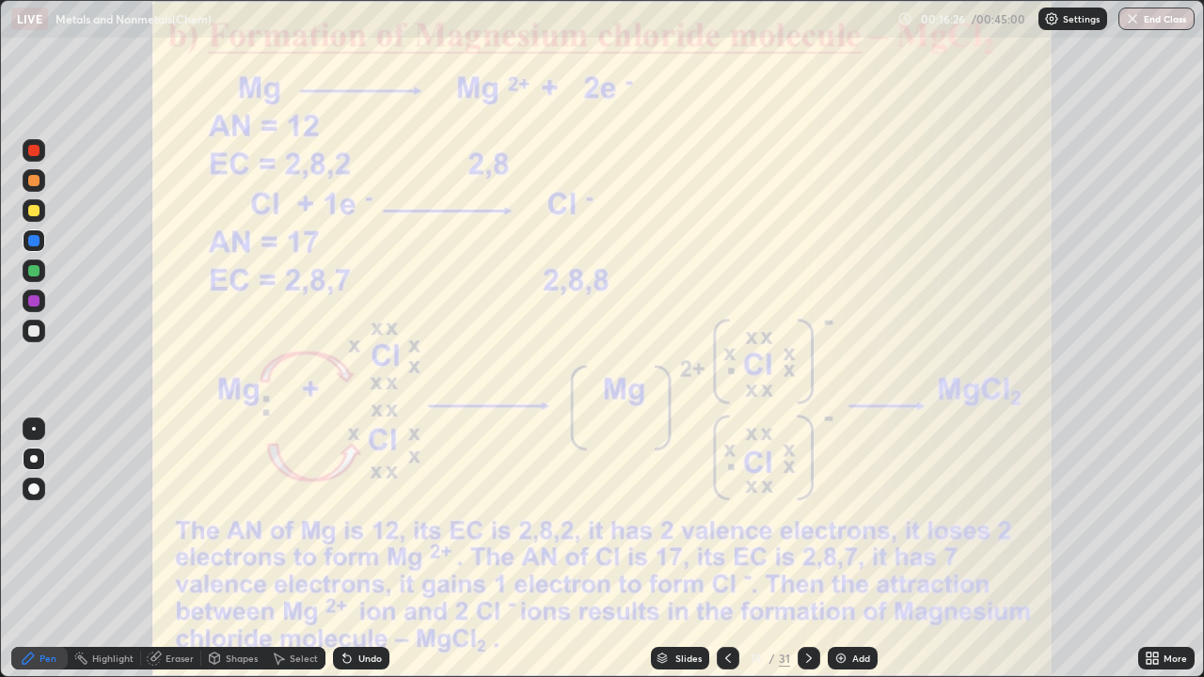
click at [805, 601] on icon at bounding box center [809, 658] width 15 height 15
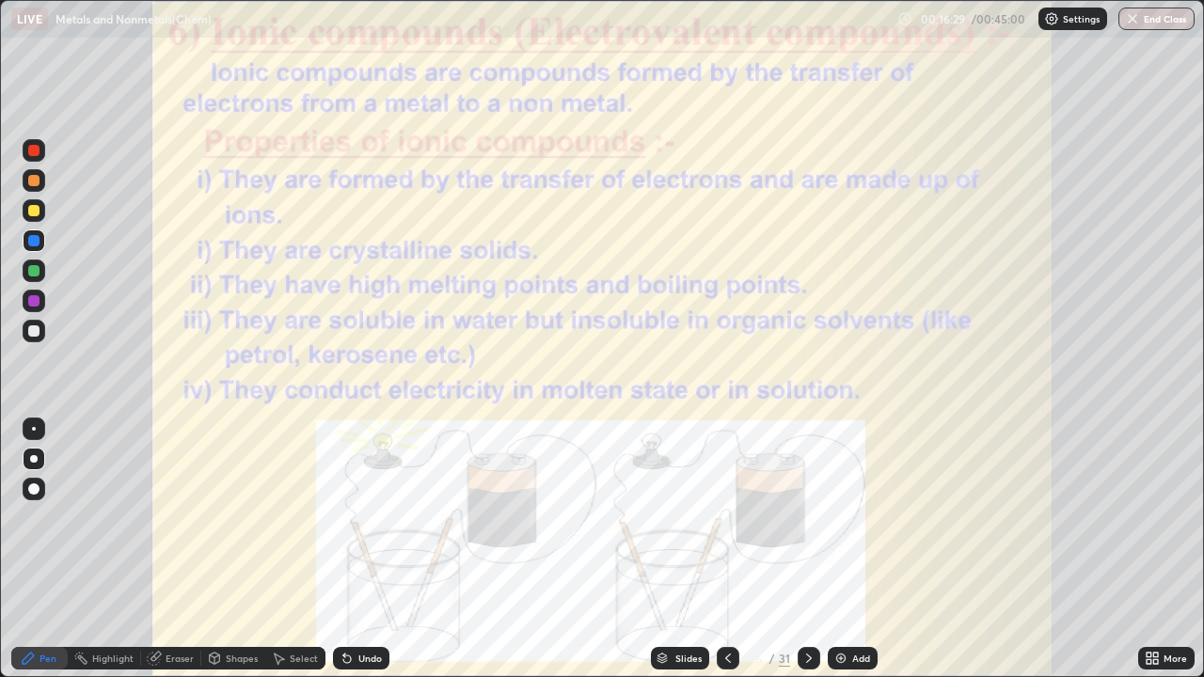
click at [807, 601] on icon at bounding box center [809, 658] width 15 height 15
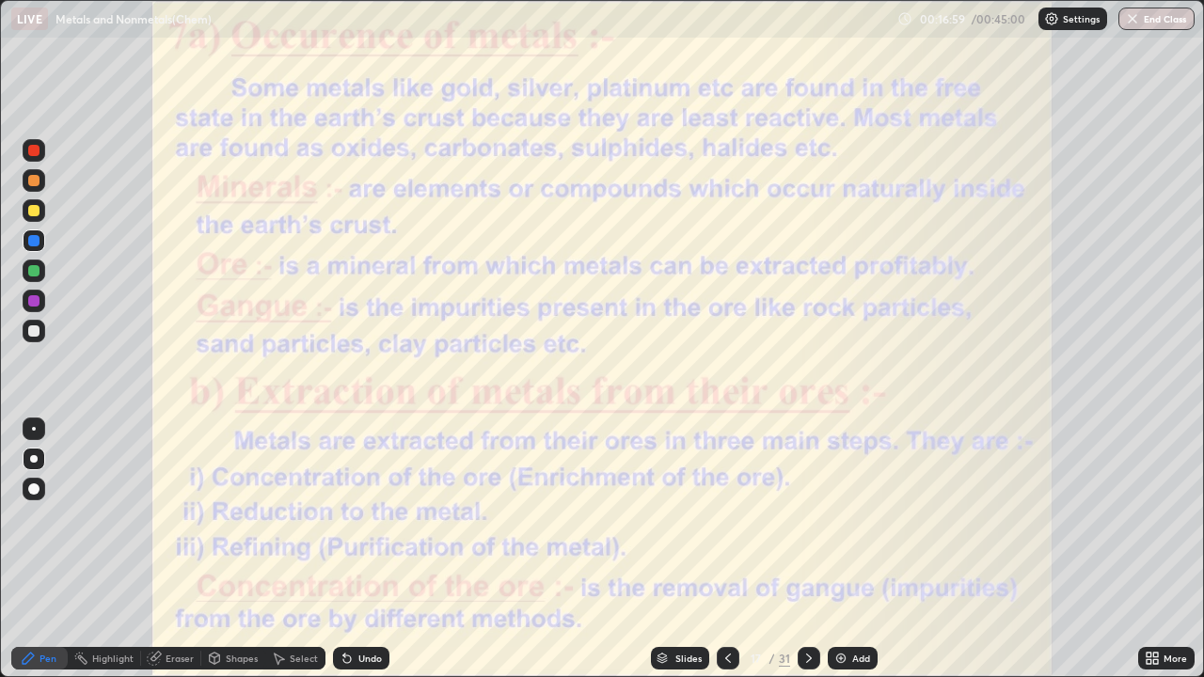
click at [809, 601] on icon at bounding box center [809, 658] width 15 height 15
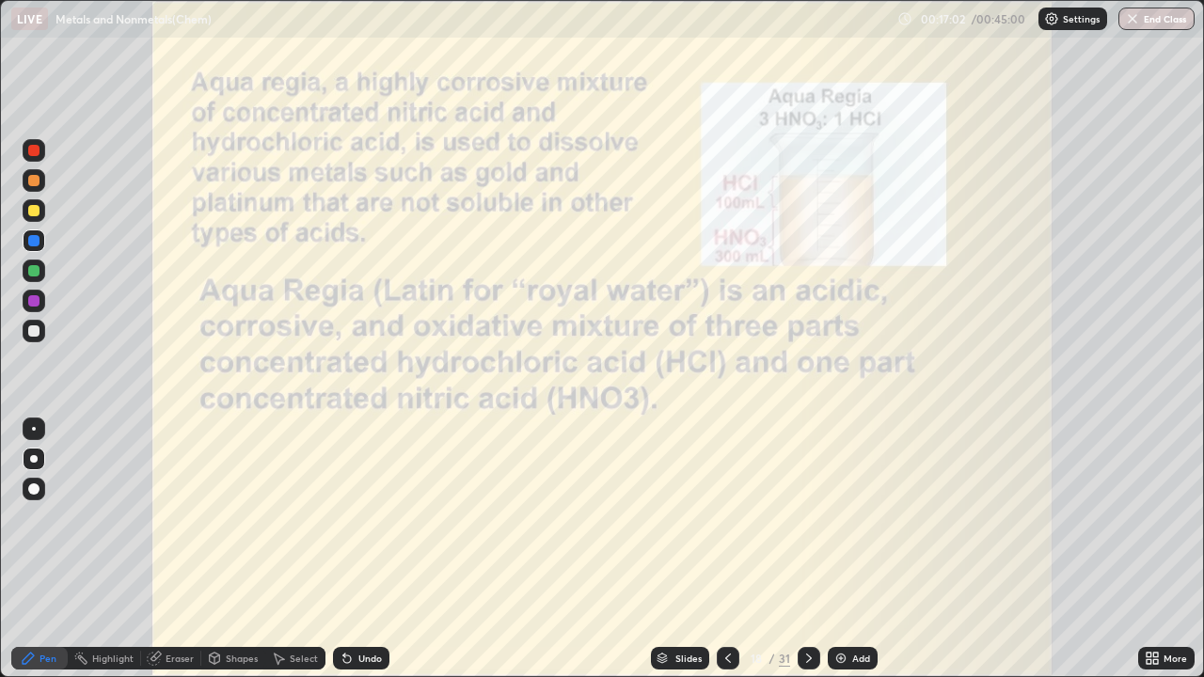
click at [807, 601] on icon at bounding box center [809, 658] width 15 height 15
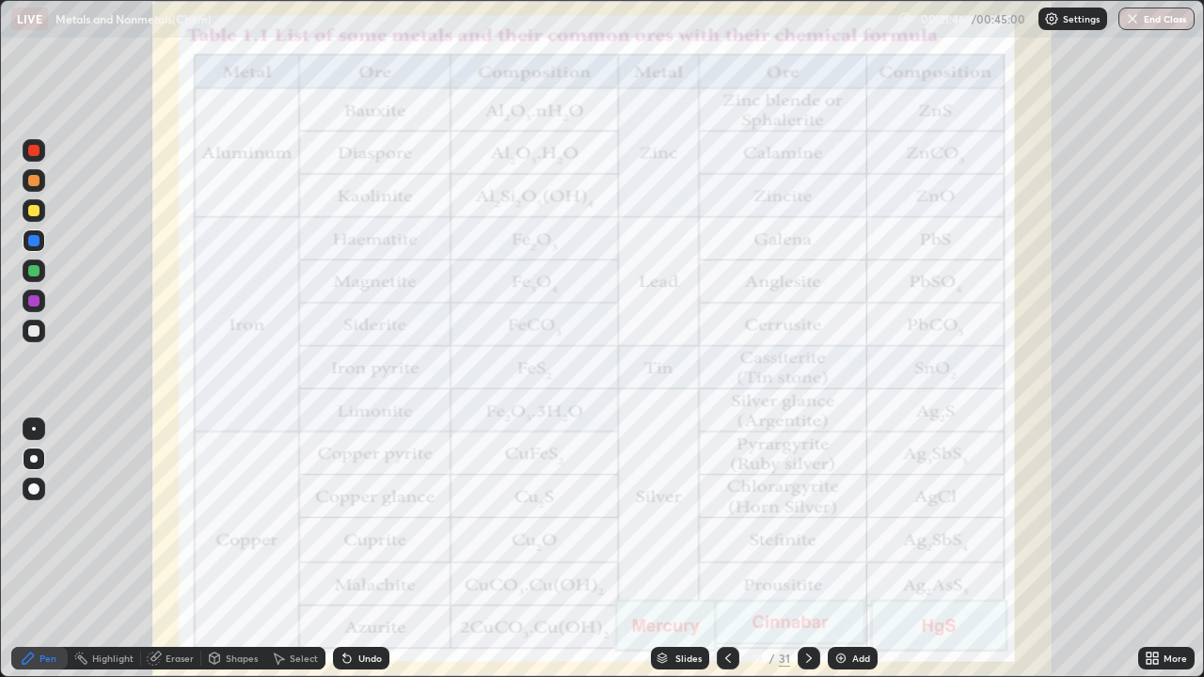
click at [807, 601] on icon at bounding box center [809, 658] width 15 height 15
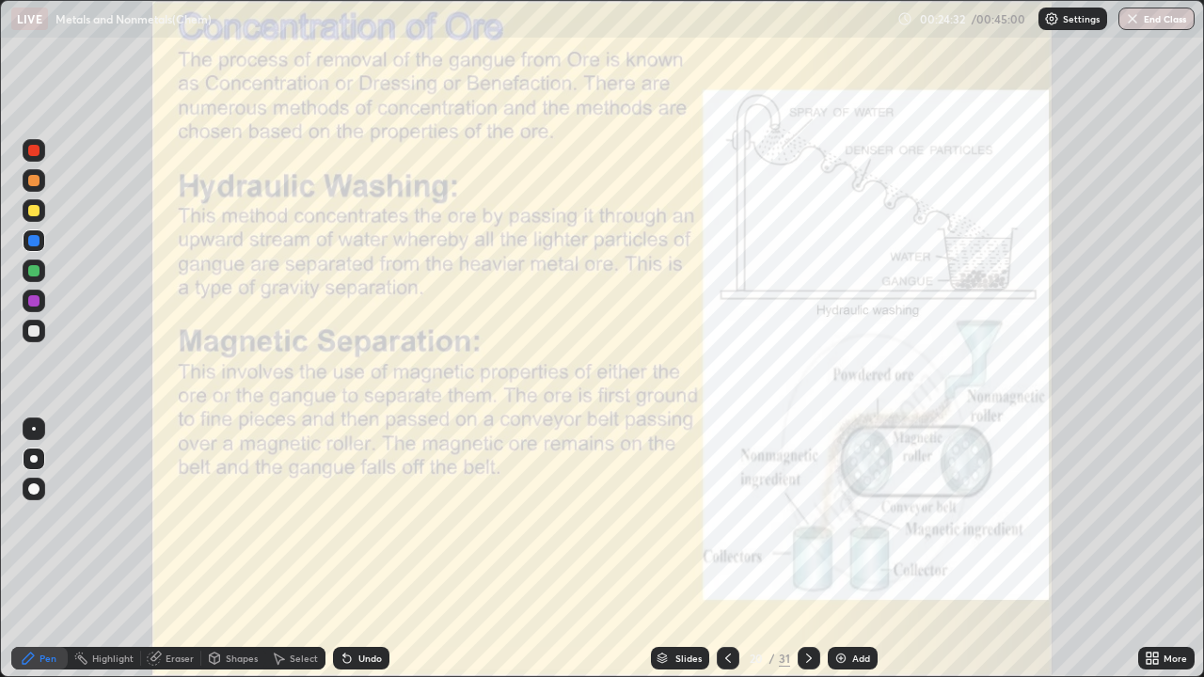
click at [816, 601] on div at bounding box center [809, 658] width 23 height 23
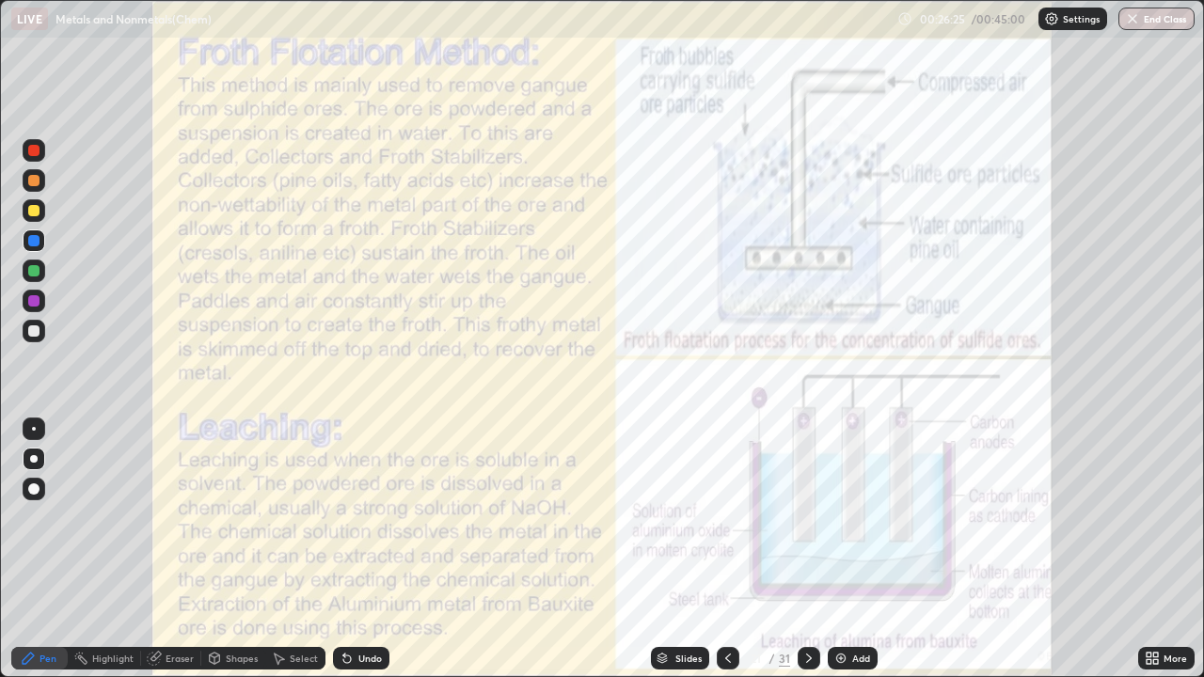
click at [809, 601] on icon at bounding box center [809, 658] width 15 height 15
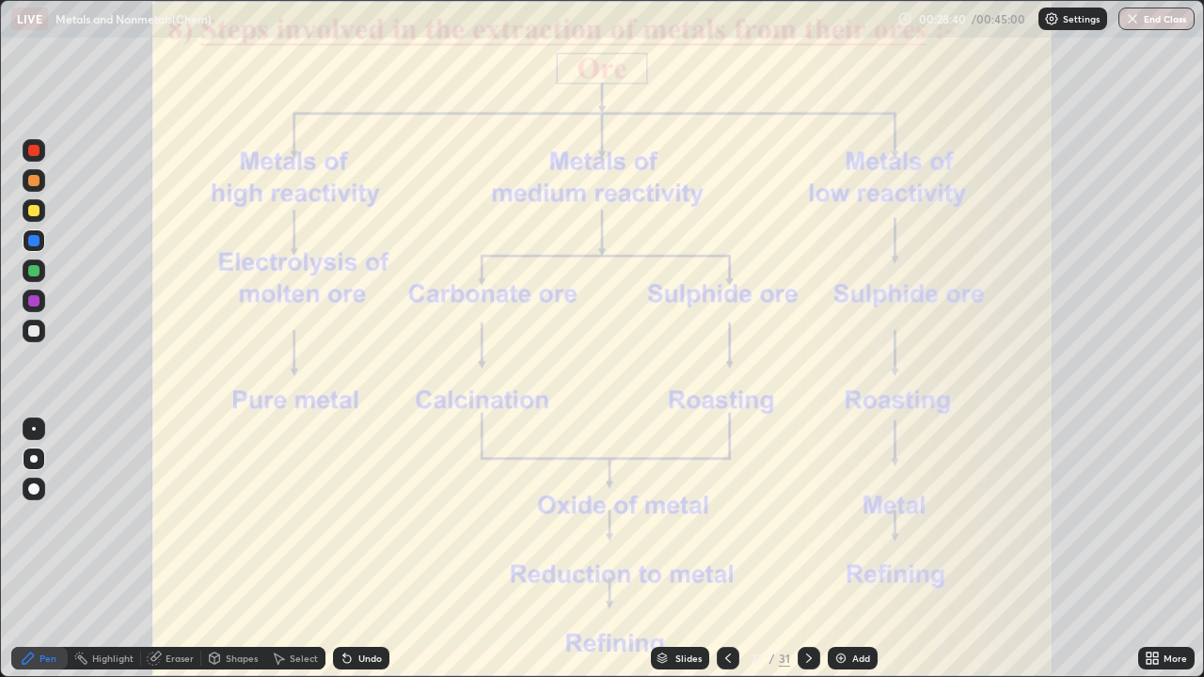
click at [36, 274] on div at bounding box center [33, 270] width 11 height 11
click at [34, 149] on div at bounding box center [33, 150] width 11 height 11
click at [808, 601] on icon at bounding box center [809, 658] width 6 height 9
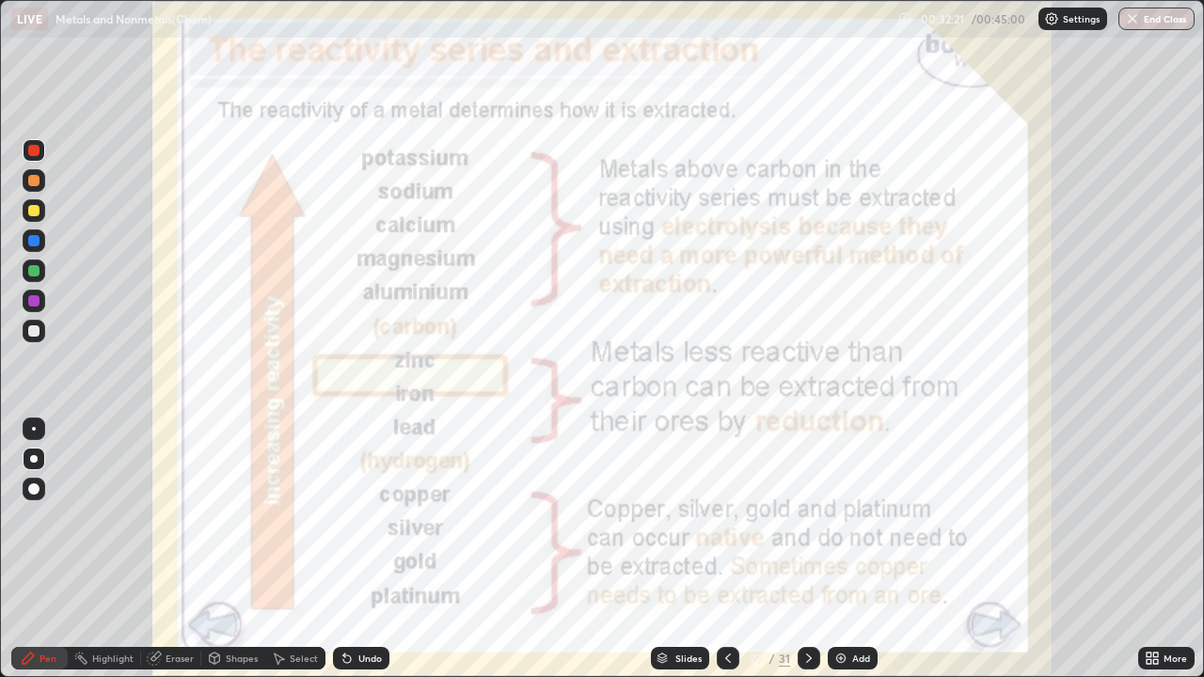
click at [806, 601] on icon at bounding box center [809, 658] width 6 height 9
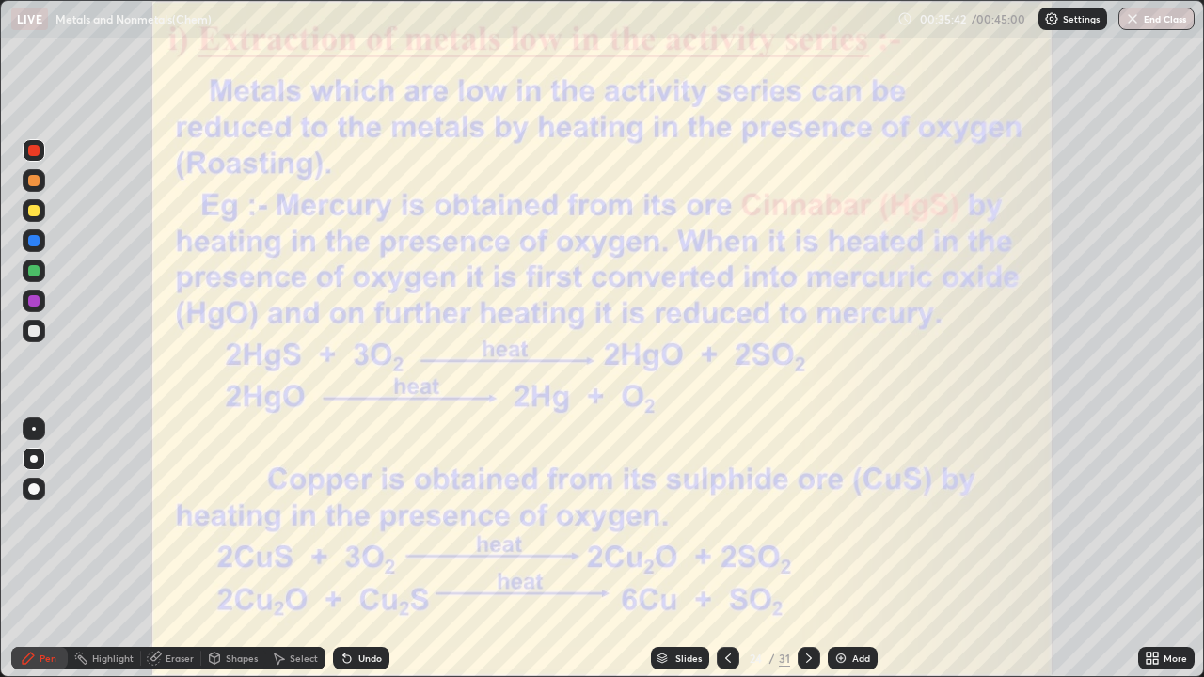
click at [807, 601] on icon at bounding box center [809, 658] width 6 height 9
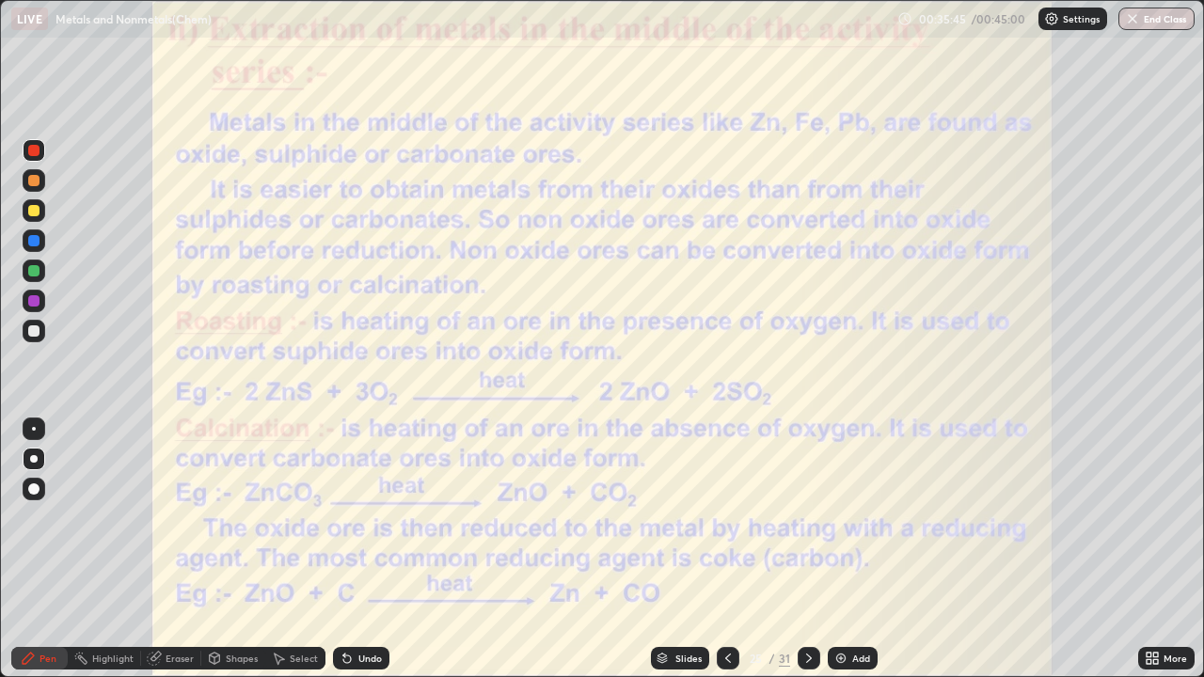
click at [728, 601] on icon at bounding box center [728, 658] width 15 height 15
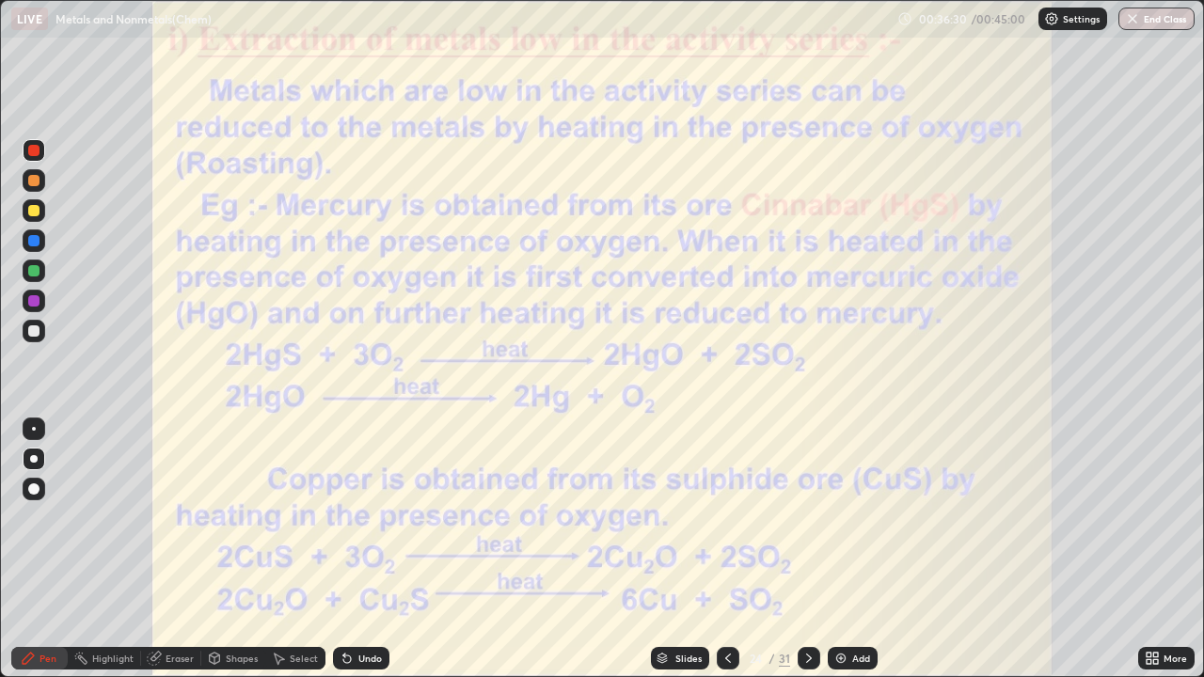
click at [343, 601] on icon at bounding box center [347, 660] width 8 height 8
click at [343, 601] on icon at bounding box center [344, 655] width 2 height 2
click at [809, 601] on icon at bounding box center [809, 658] width 15 height 15
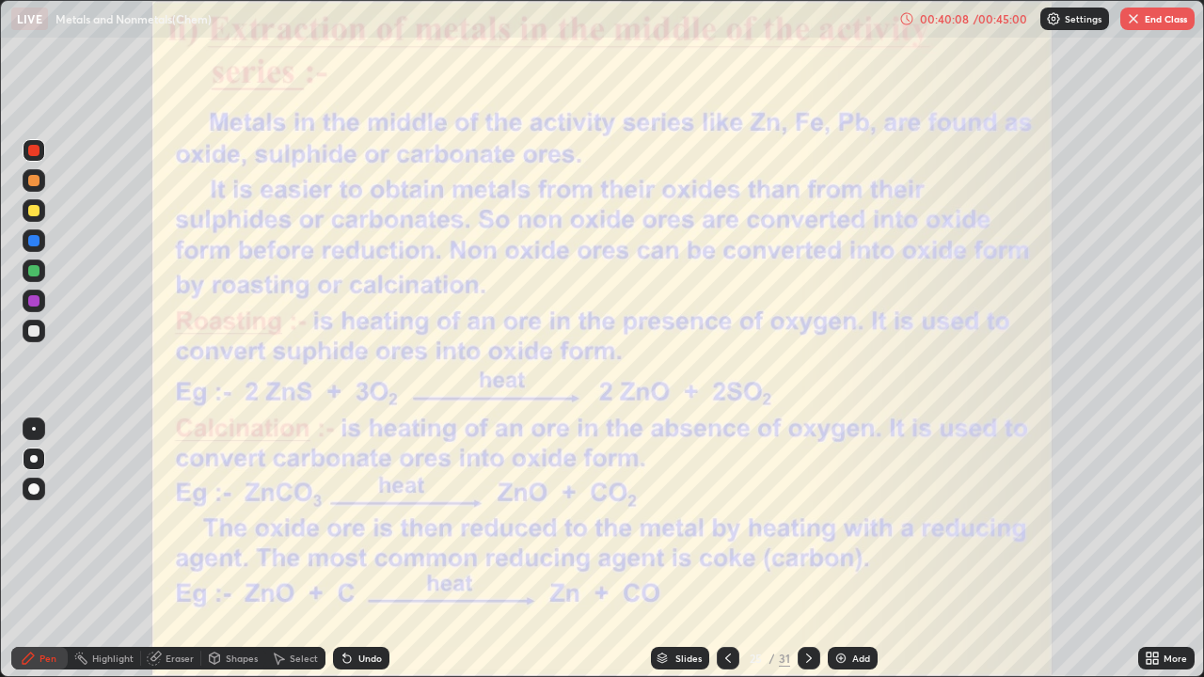
click at [1163, 24] on button "End Class" at bounding box center [1157, 19] width 74 height 23
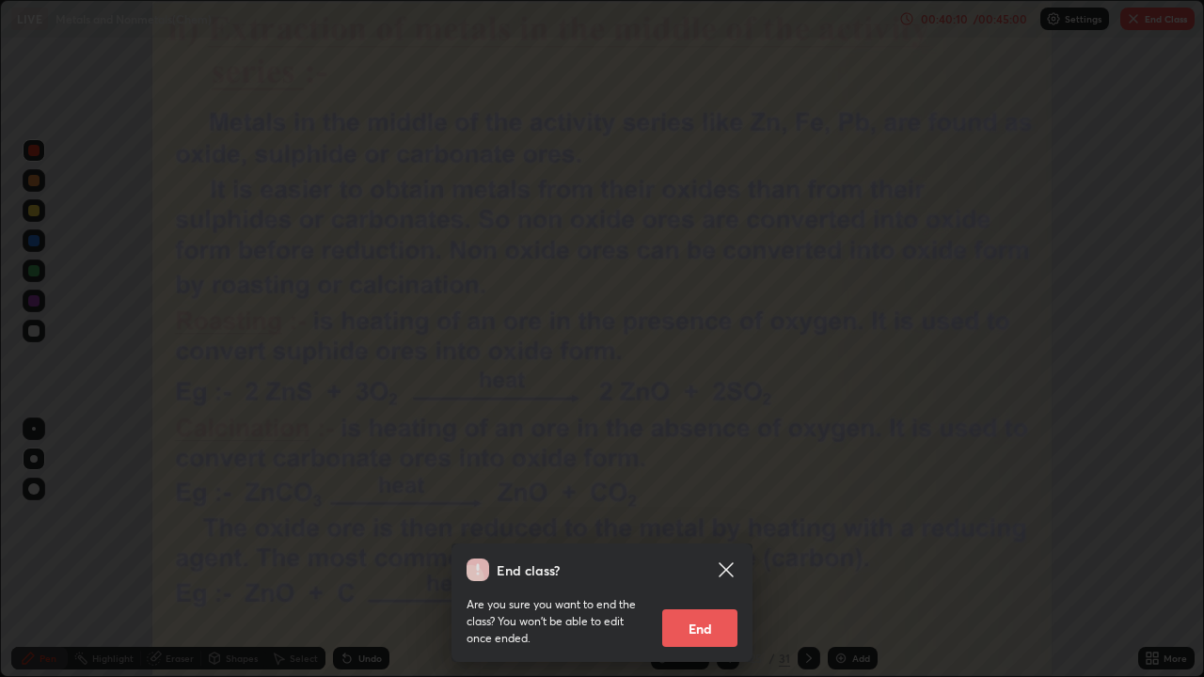
click at [709, 601] on button "End" at bounding box center [699, 629] width 75 height 38
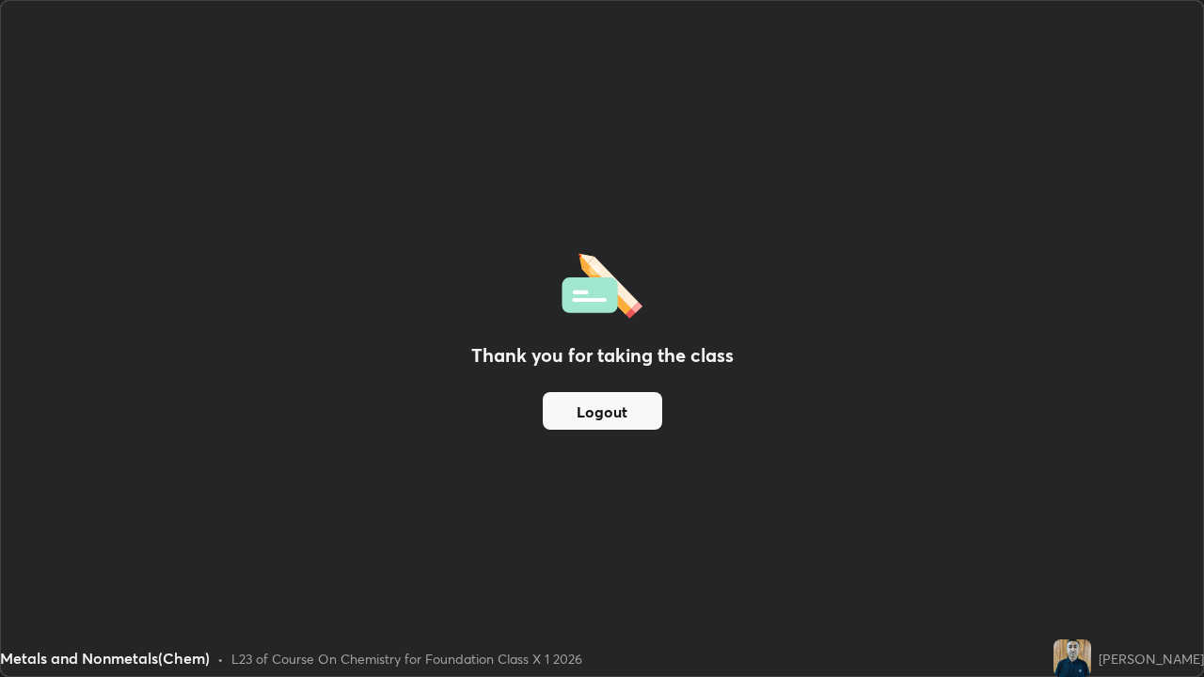
click at [843, 436] on div "Thank you for taking the class Logout" at bounding box center [602, 338] width 1202 height 675
click at [881, 298] on div "Thank you for taking the class Logout" at bounding box center [602, 338] width 1202 height 675
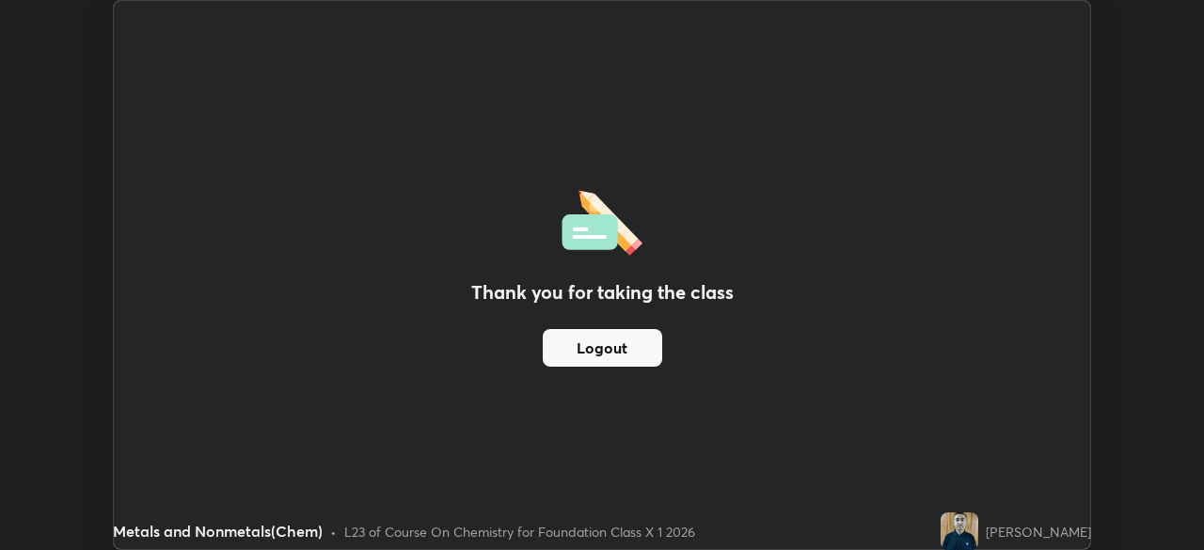
scroll to position [93523, 92869]
